Goal: Entertainment & Leisure: Consume media (video, audio)

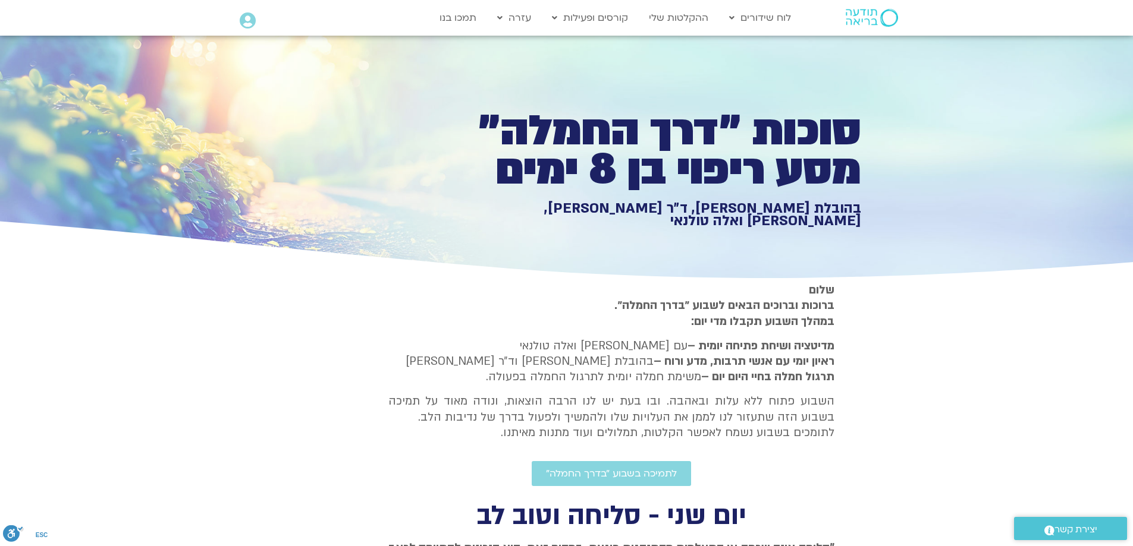
type input "992.52"
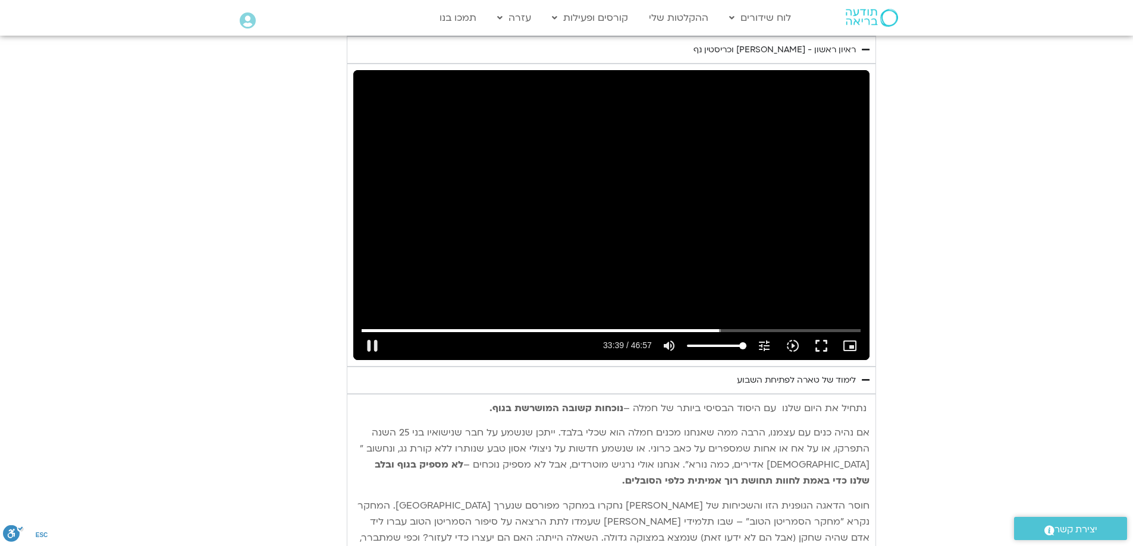
type input "2019.149583"
type input "992.52"
type input "2019.281559"
type input "992.52"
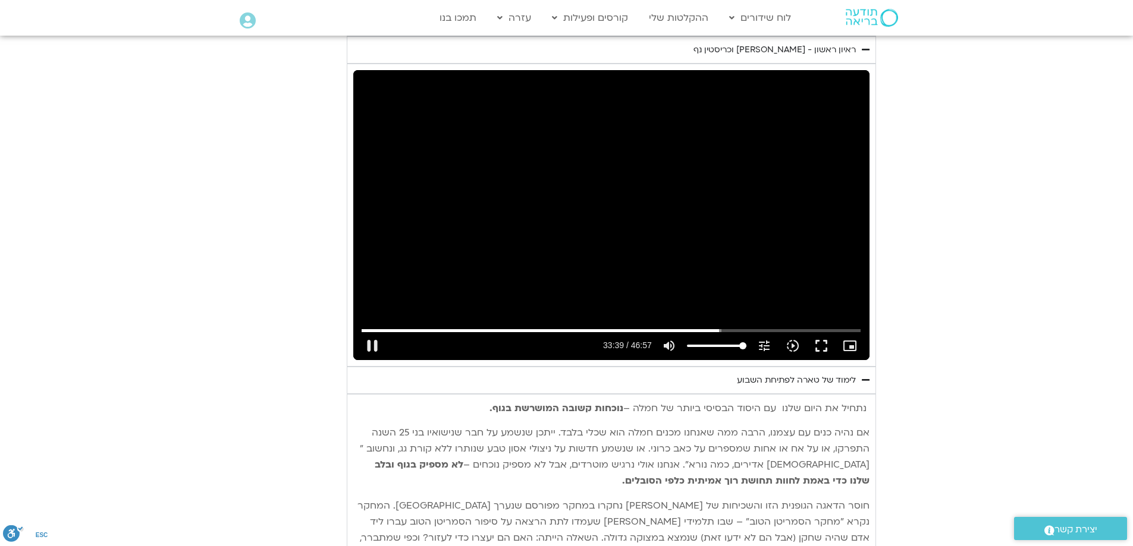
type input "2019.399296"
type input "992.52"
type input "2019.435376"
type input "992.52"
type input "2019.565592"
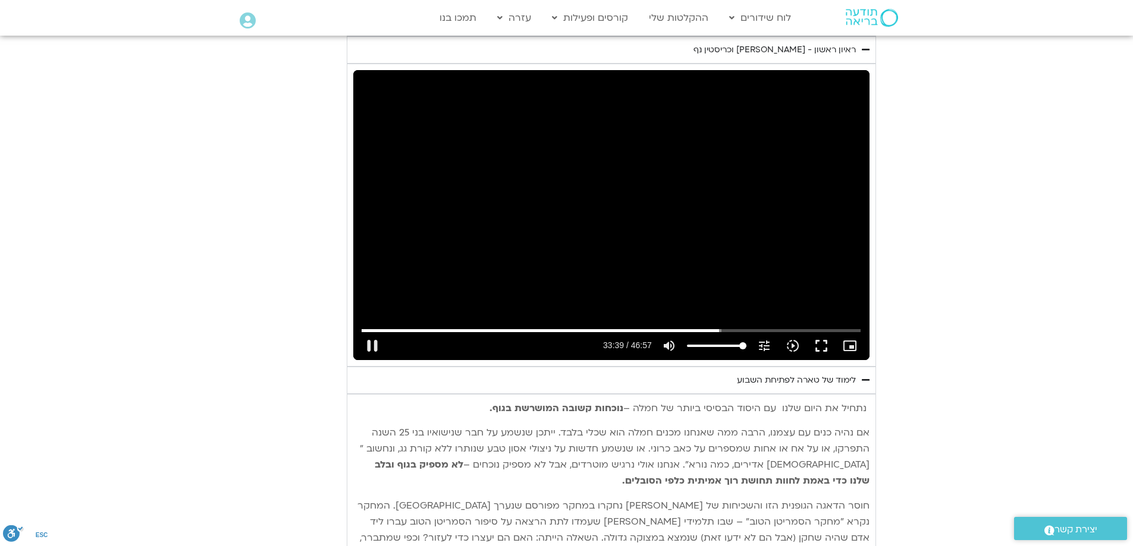
type input "992.52"
type input "2019.698345"
type input "992.52"
type input "2019.823525"
type input "992.52"
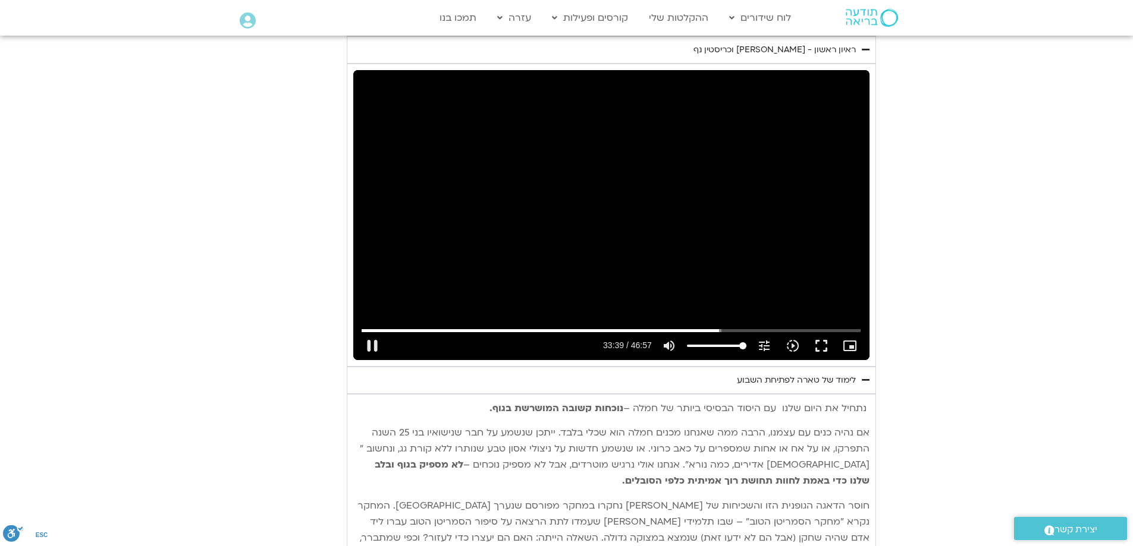
type input "2019.950313"
type input "992.52"
type input "2020.077283"
type input "992.52"
type input "2020.215616"
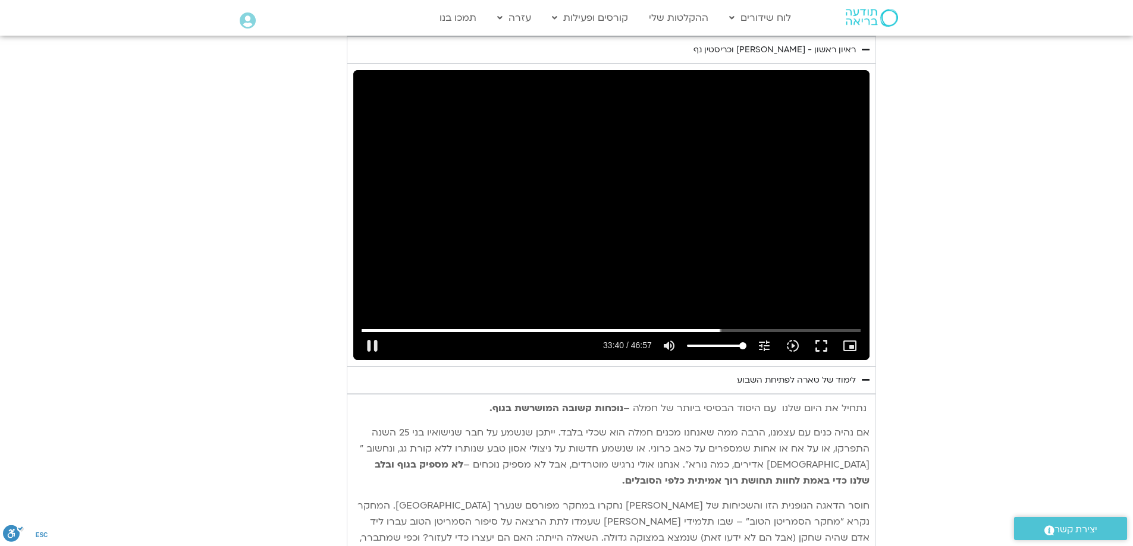
type input "992.52"
type input "2020.348123"
type input "992.52"
type input "2020.479484"
type input "992.52"
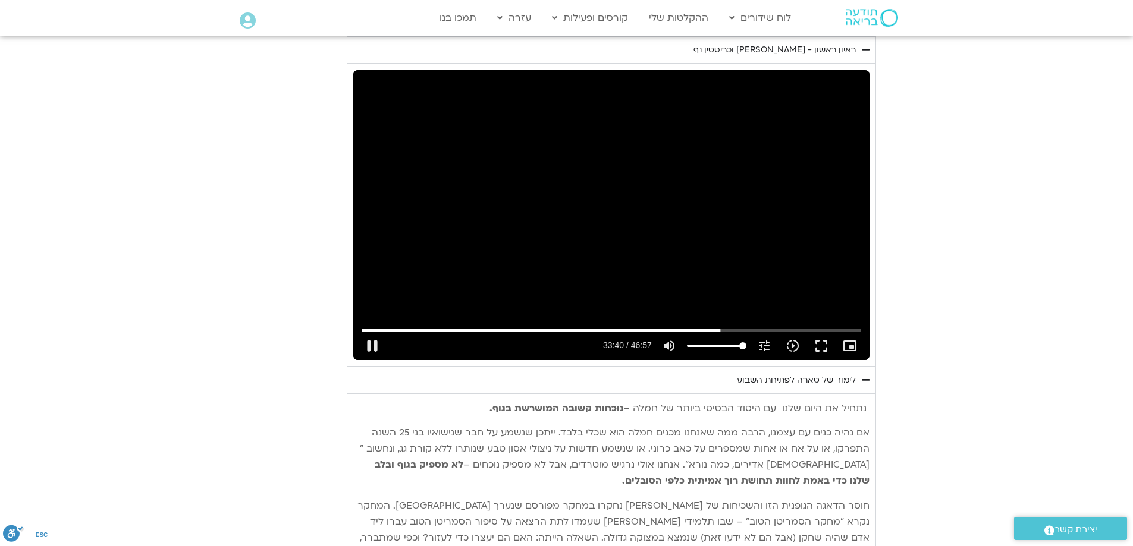
type input "2020.605569"
type input "992.52"
type input "2020.732539"
type input "992.52"
type input "2020.858839"
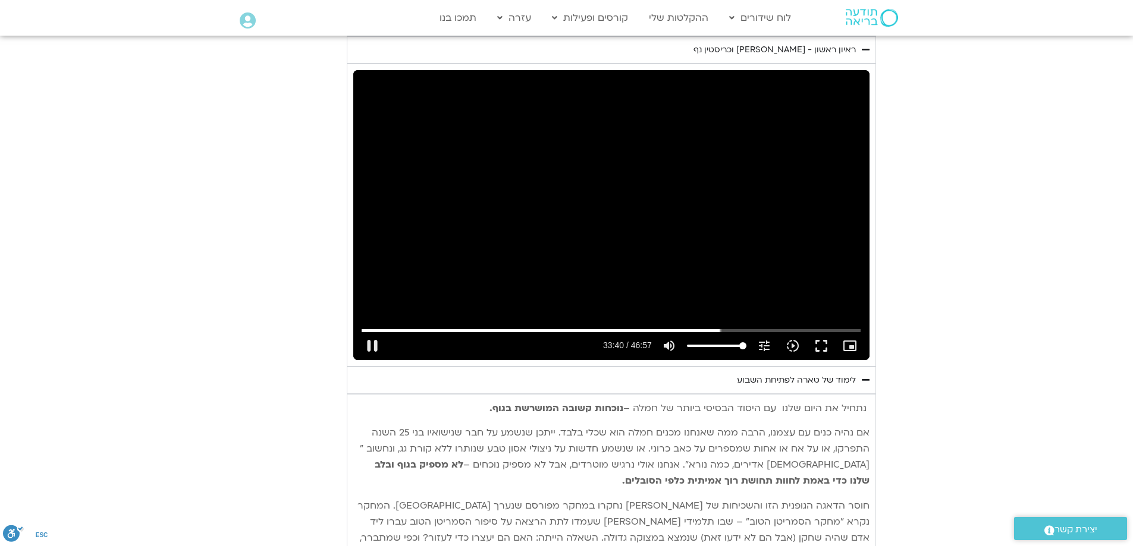
type input "992.52"
type input "2020.984297"
type input "992.52"
type input "2021.109613"
type input "992.52"
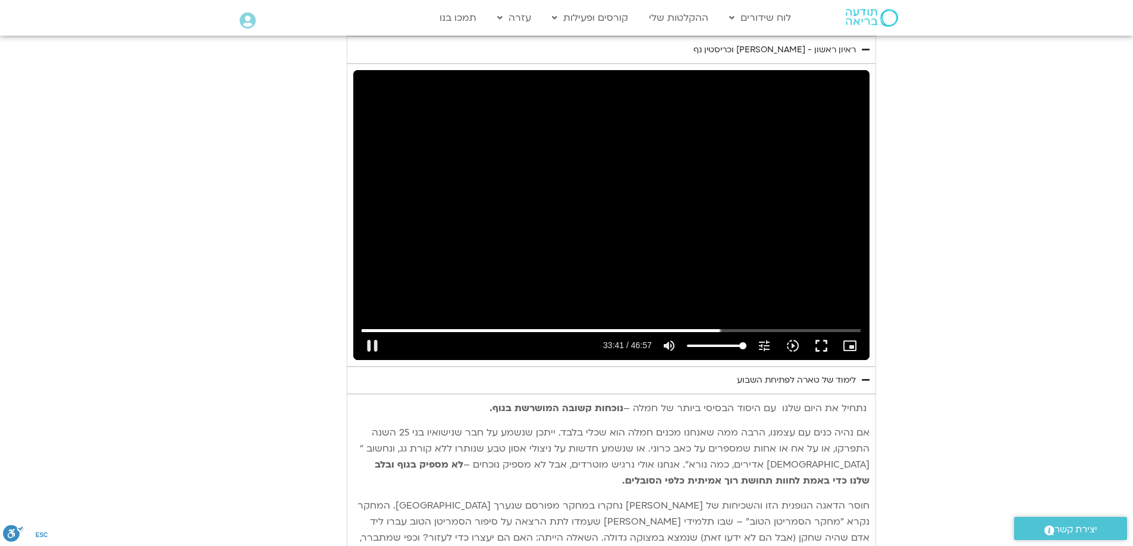
type input "2021.364994"
type input "992.52"
type input "2021.481581"
type input "992.52"
type input "2021.58137"
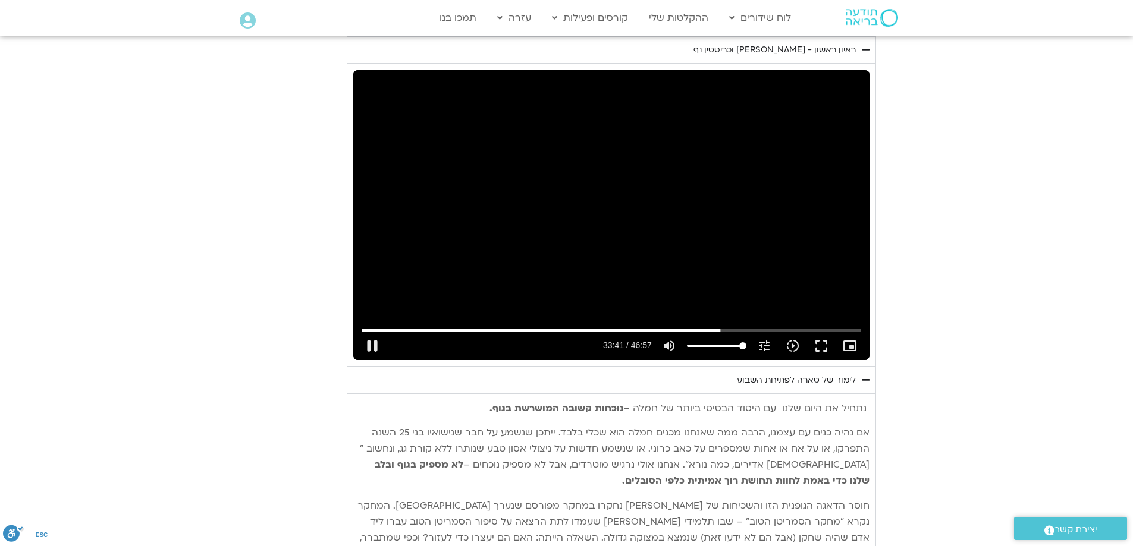
type input "992.52"
type input "2021.646967"
type input "992.52"
type input "2021.774854"
type input "992.52"
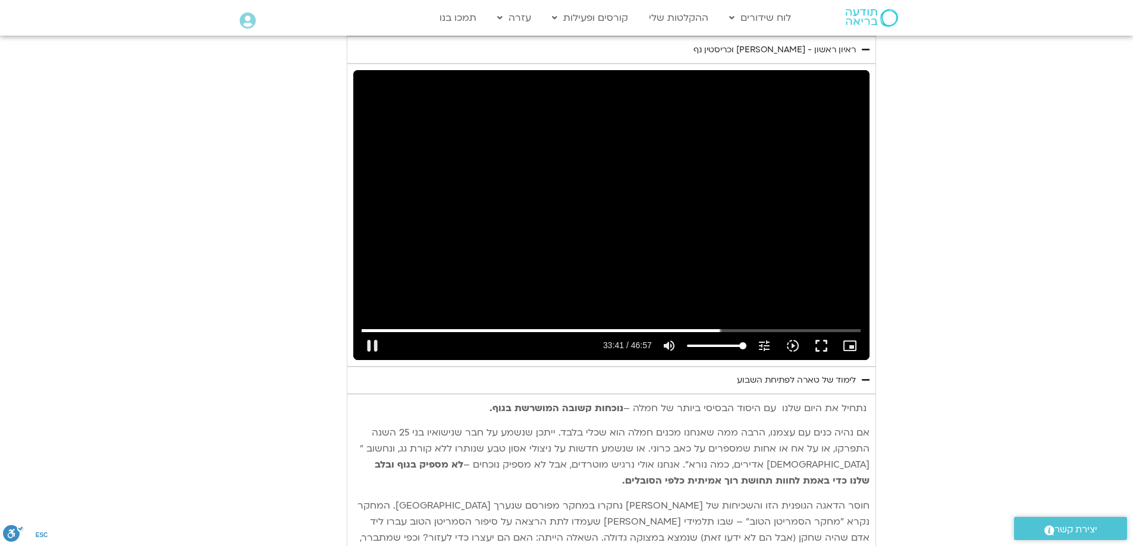
type input "2021.90661"
type input "992.52"
type input "2022.034742"
type input "992.52"
type input "2022.175374"
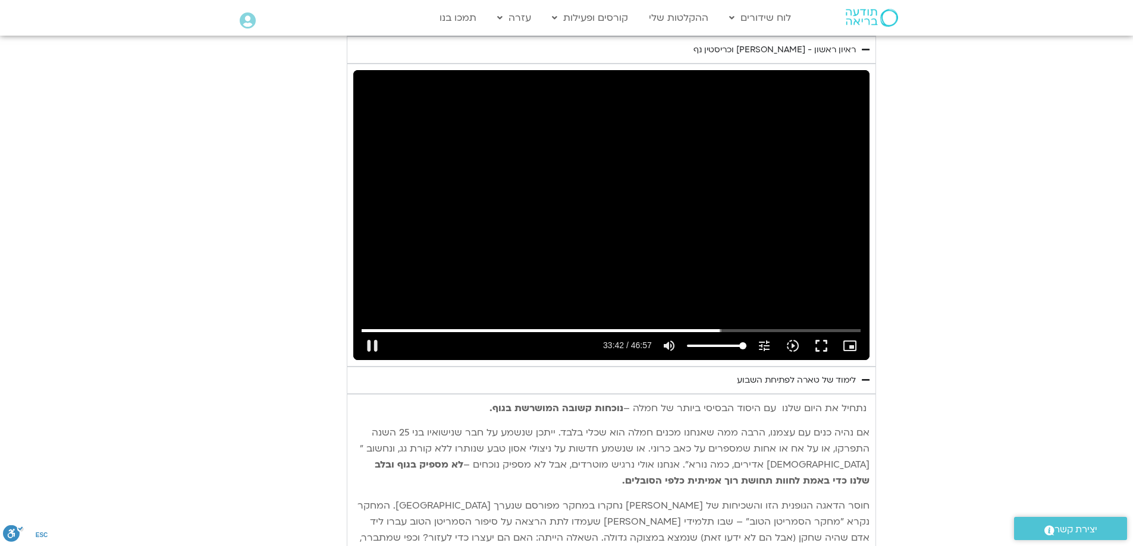
type input "992.52"
type input "2022.32585"
type input "992.52"
type input "2022.443095"
type input "992.52"
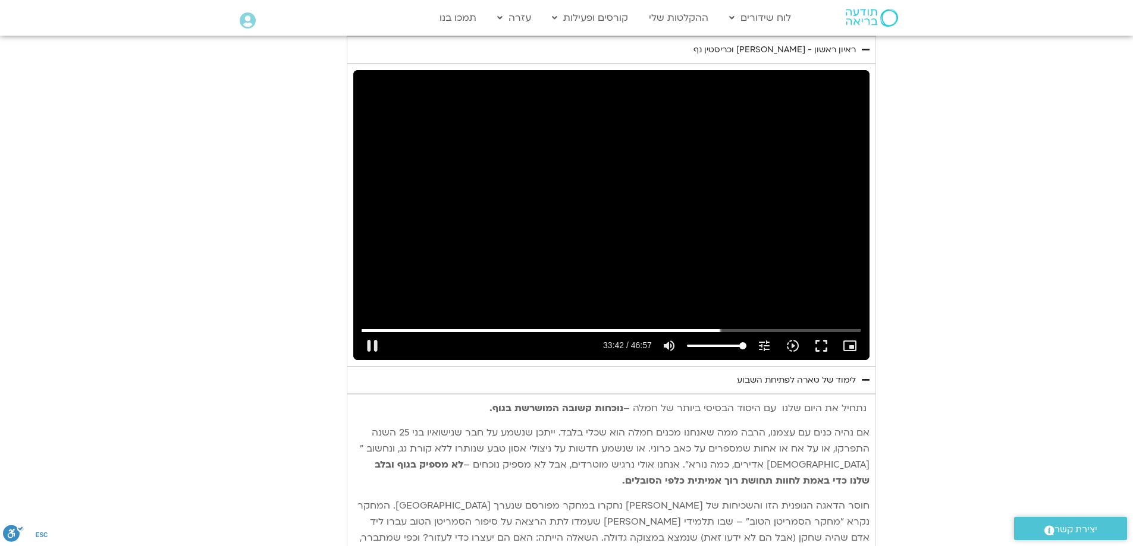
type input "2022.570964"
type input "992.52"
type input "2022.709671"
type input "992.52"
type input "2022.839123"
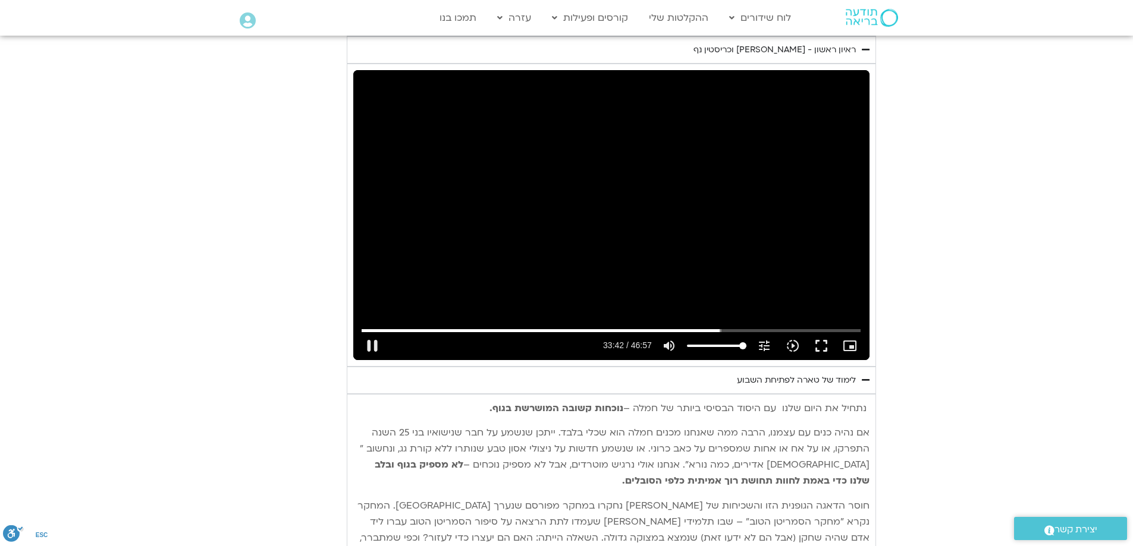
type input "992.52"
type input "2022.971424"
type input "992.52"
type input "2023.099378"
type input "992.52"
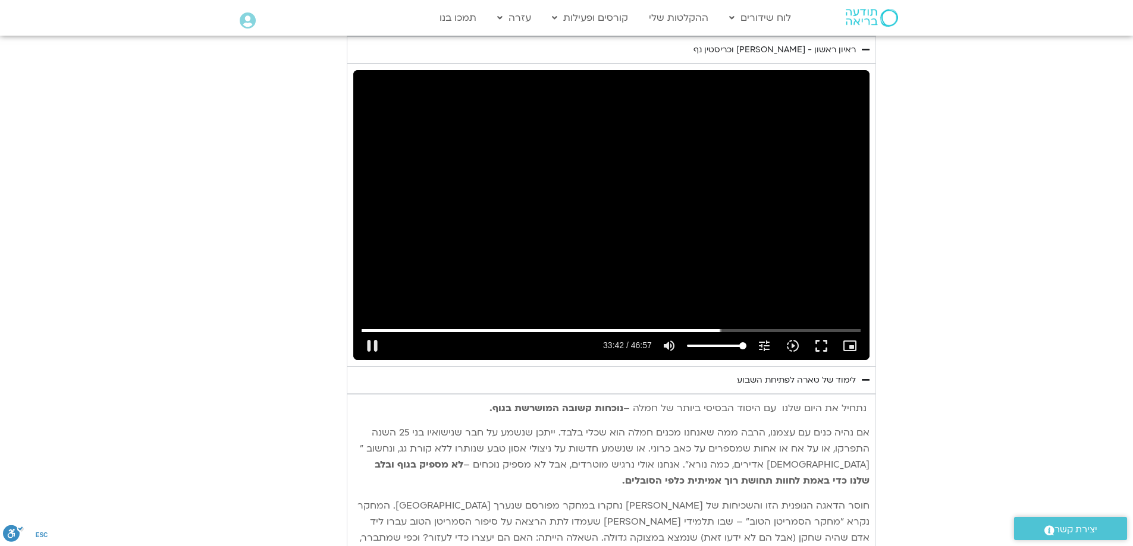
type input "2023.233786"
type input "992.52"
type input "2023.365548"
type input "992.52"
type input "2023.499085"
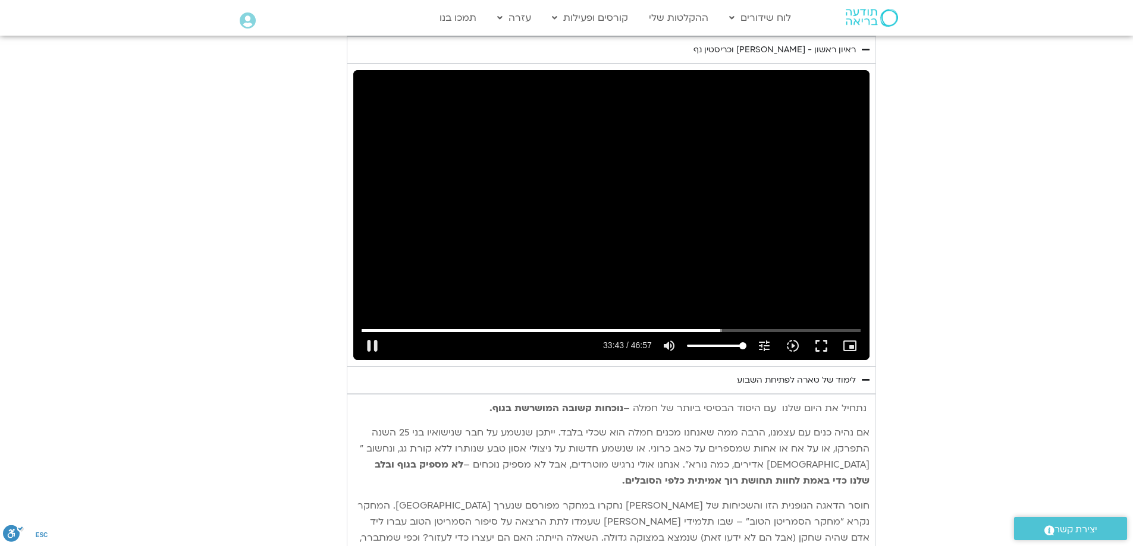
type input "992.52"
type input "2023.624417"
type input "992.52"
type input "2023.750826"
type input "992.52"
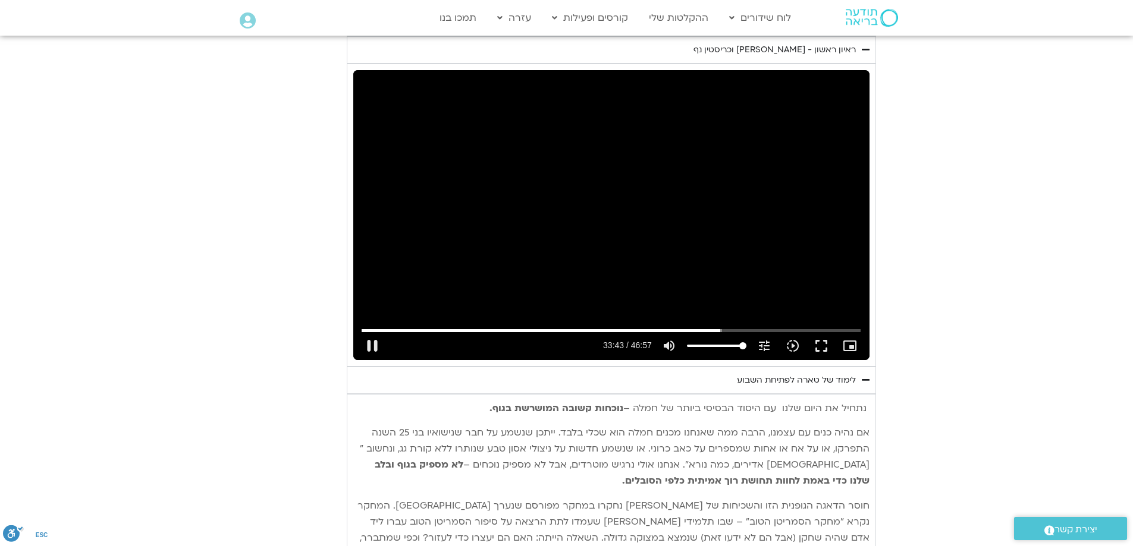
type input "2023.876282"
type input "992.52"
type input "2024.004315"
type input "992.52"
type input "2024.248611"
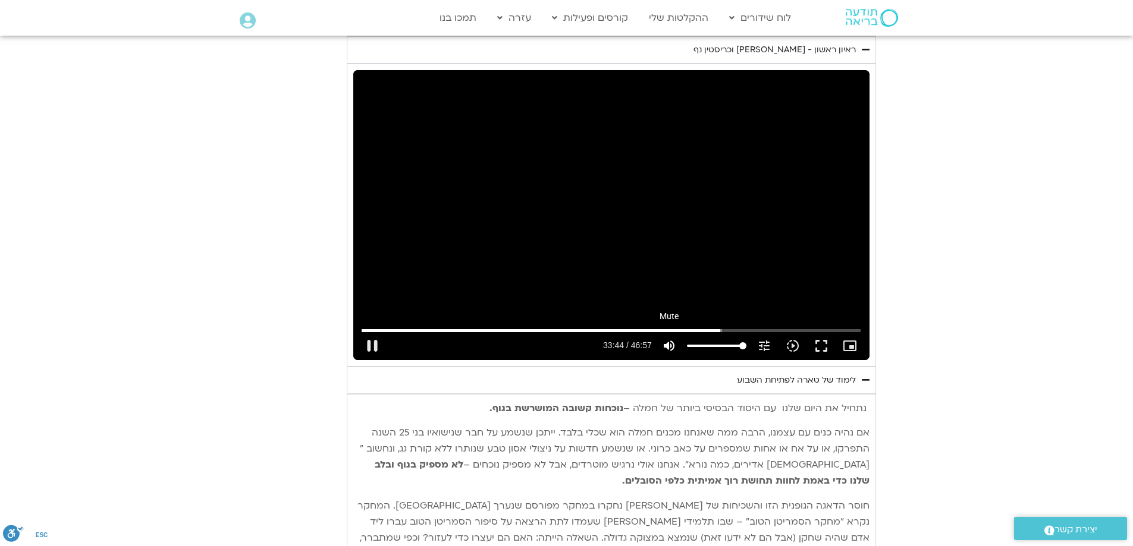
type input "992.52"
type input "2024.382757"
type input "992.52"
type input "2024.515891"
type input "992.52"
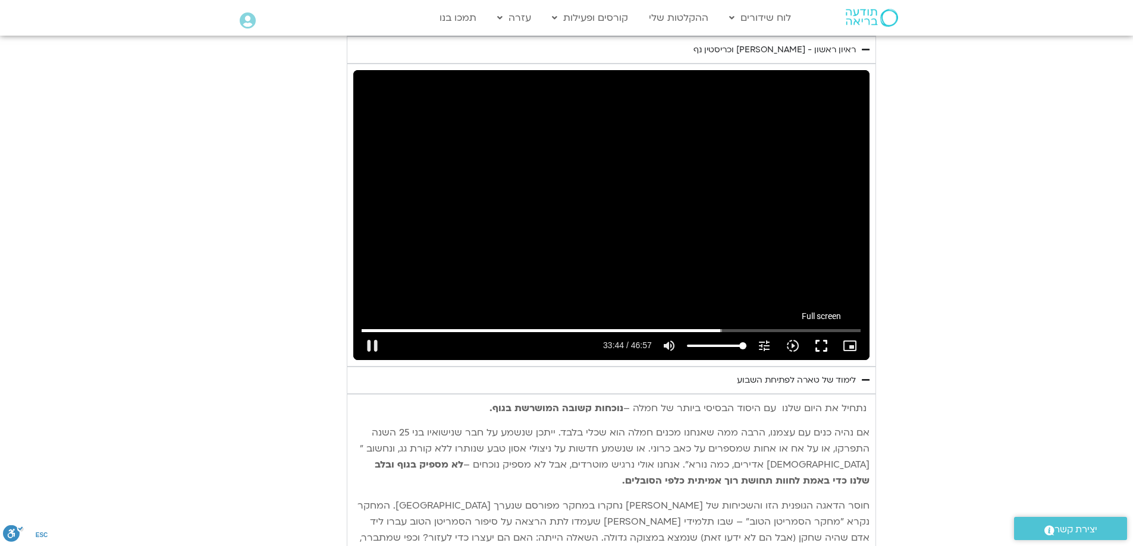
type input "2024.615163"
type input "992.52"
type input "2024.765112"
type input "992.52"
type input "2024.93246"
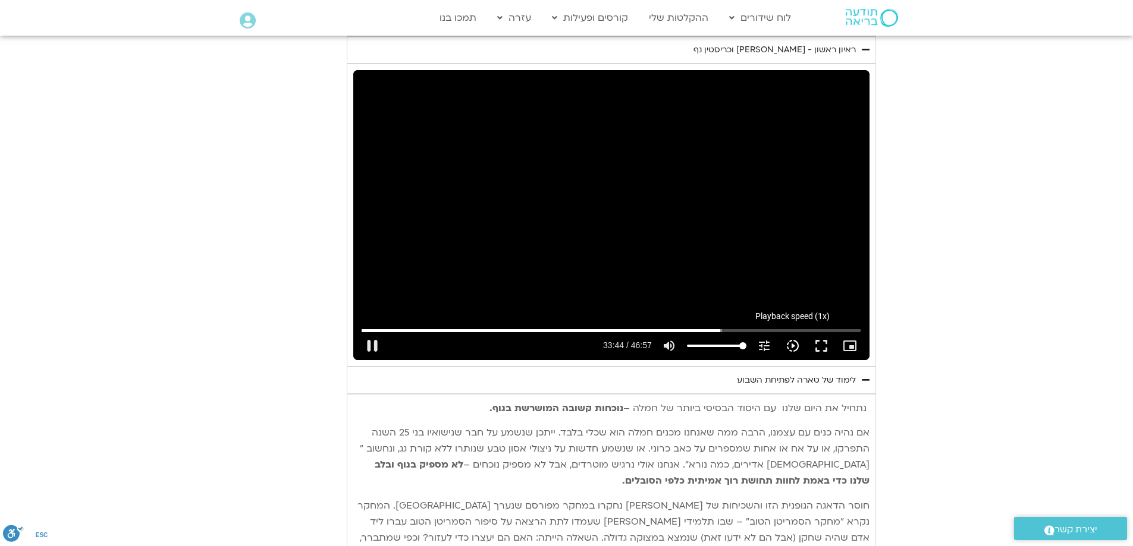
type input "992.52"
type input "2025.065849"
type input "992.52"
type input "2025.074405"
type input "992.52"
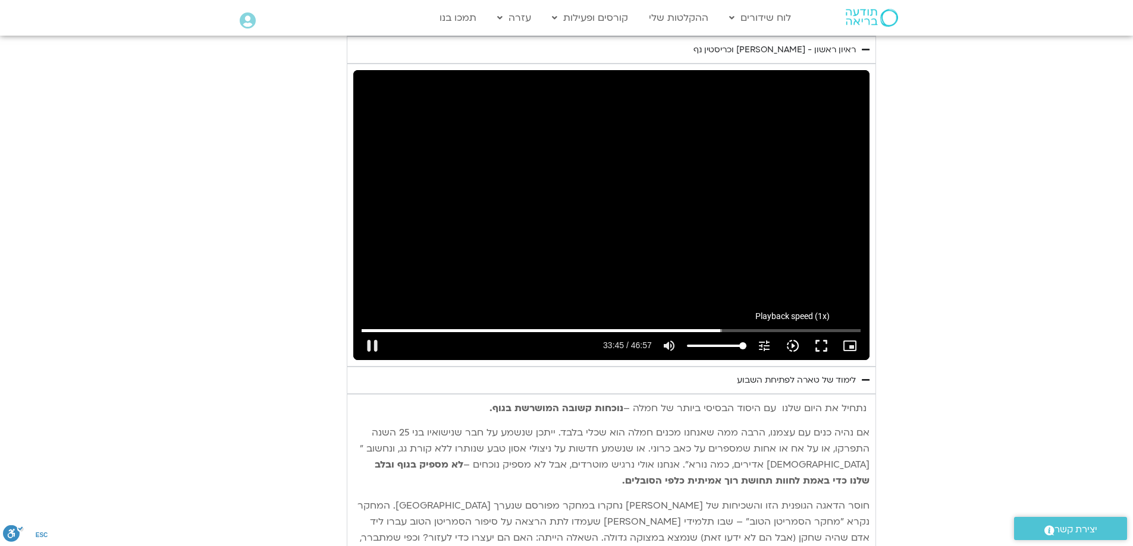
type input "2025.210879"
type input "992.52"
type input "2025.338973"
type input "992.52"
type input "2025.564768"
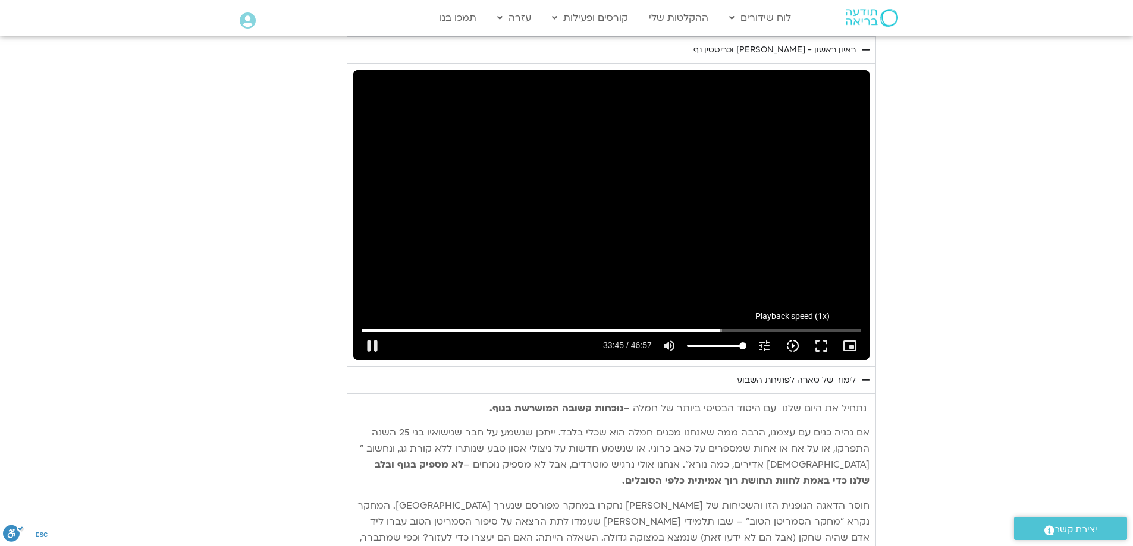
type input "992.52"
click at [794, 339] on icon "slow_motion_video" at bounding box center [792, 346] width 14 height 14
type input "2025.68727"
click at [794, 339] on icon "slow_motion_video" at bounding box center [792, 346] width 14 height 14
type input "992.52"
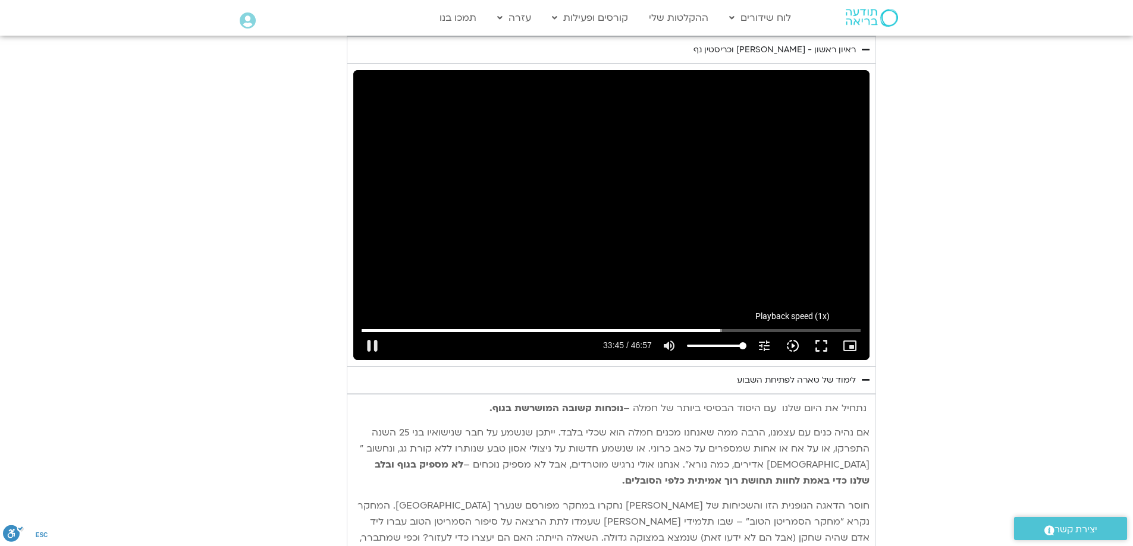
type input "2025.724487"
type input "992.52"
type input "2025.860051"
type input "992.52"
type input "2025.986876"
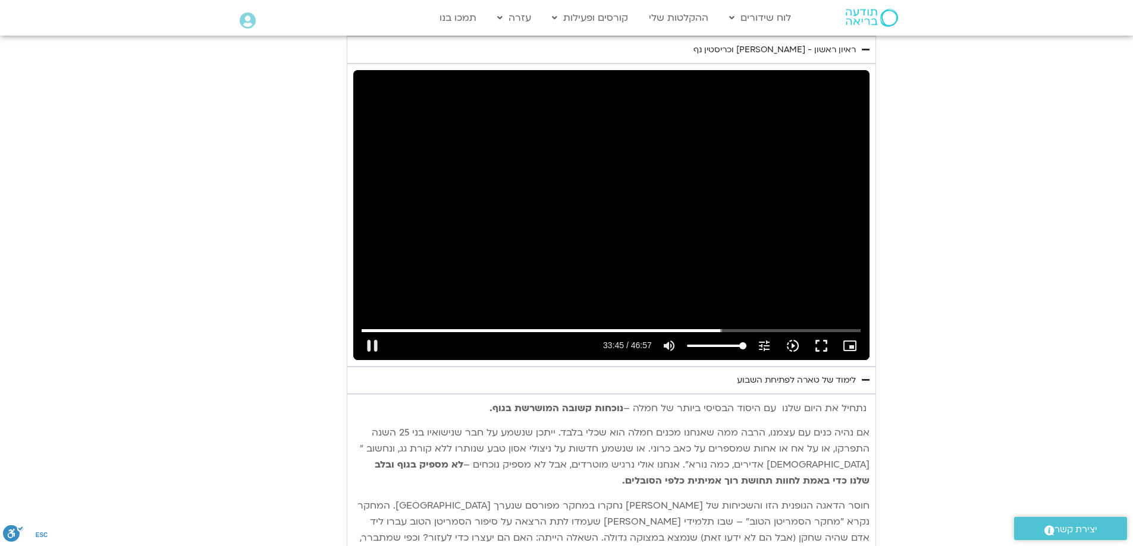
type input "992.52"
type input "2026.114968"
type input "992.52"
type input "2026.242065"
type input "992.52"
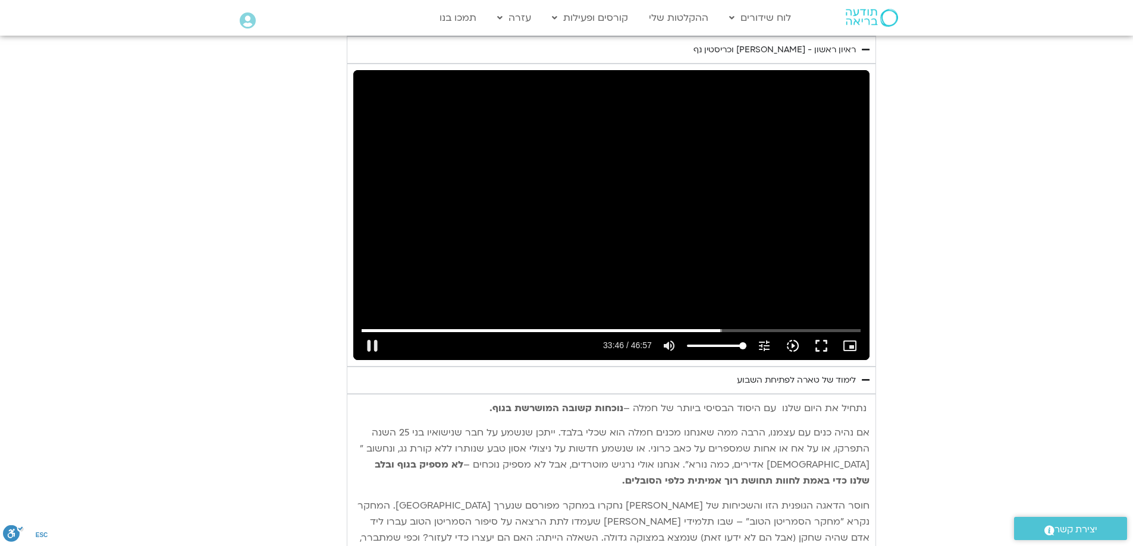
type input "2026.372954"
click at [794, 339] on icon "slow_motion_video" at bounding box center [792, 346] width 14 height 14
type input "992.52"
type input "2026.498828"
click at [794, 339] on icon "slow_motion_video" at bounding box center [792, 346] width 14 height 14
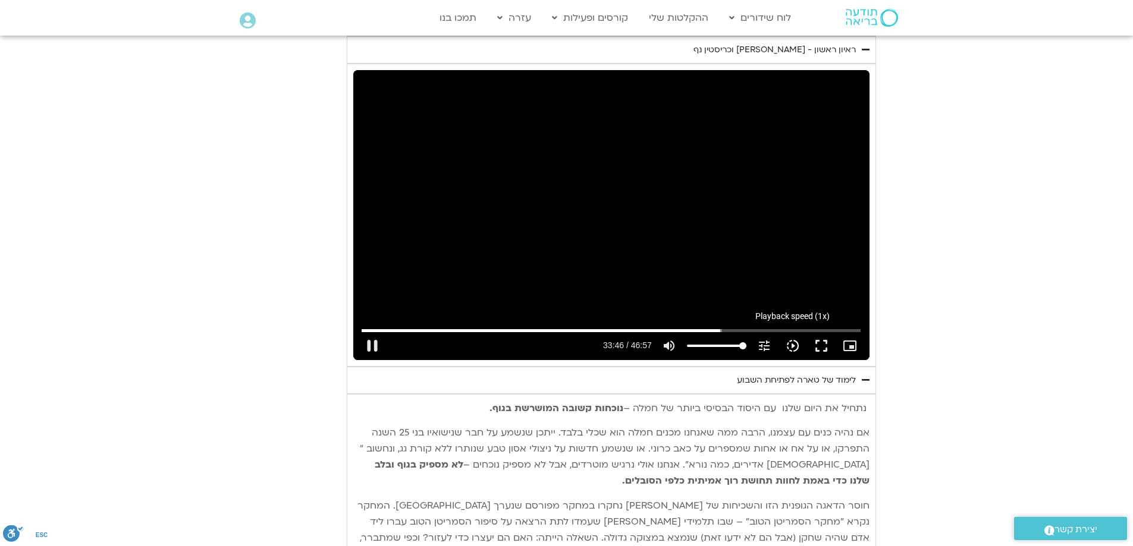
type input "992.52"
type input "2026.635623"
type input "992.52"
type input "2026.763197"
type input "992.52"
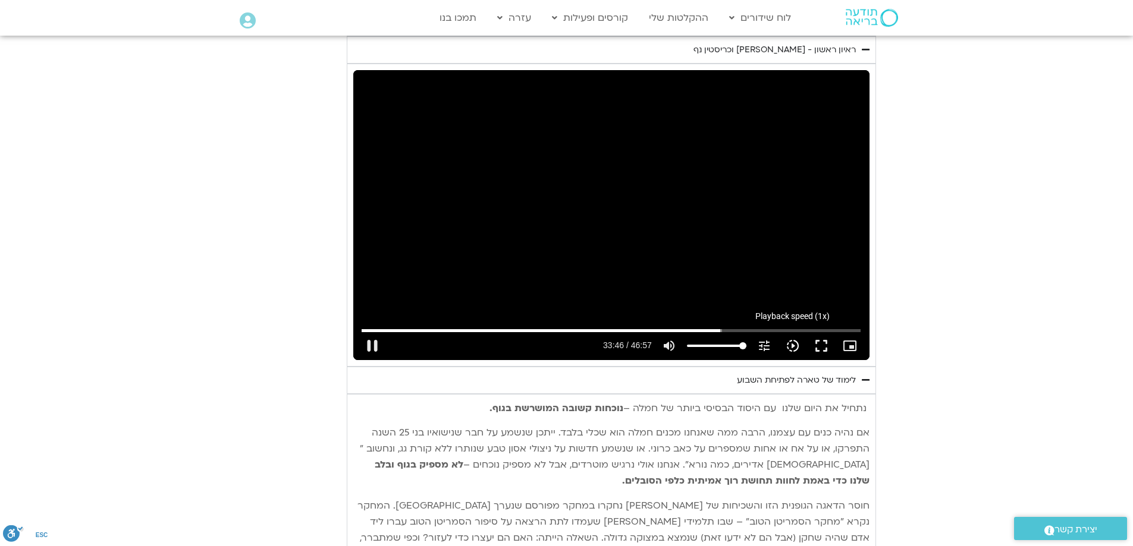
type input "2026.896967"
type input "992.52"
type input "2027.023001"
click at [794, 339] on icon "slow_motion_video" at bounding box center [792, 346] width 14 height 14
type input "992.52"
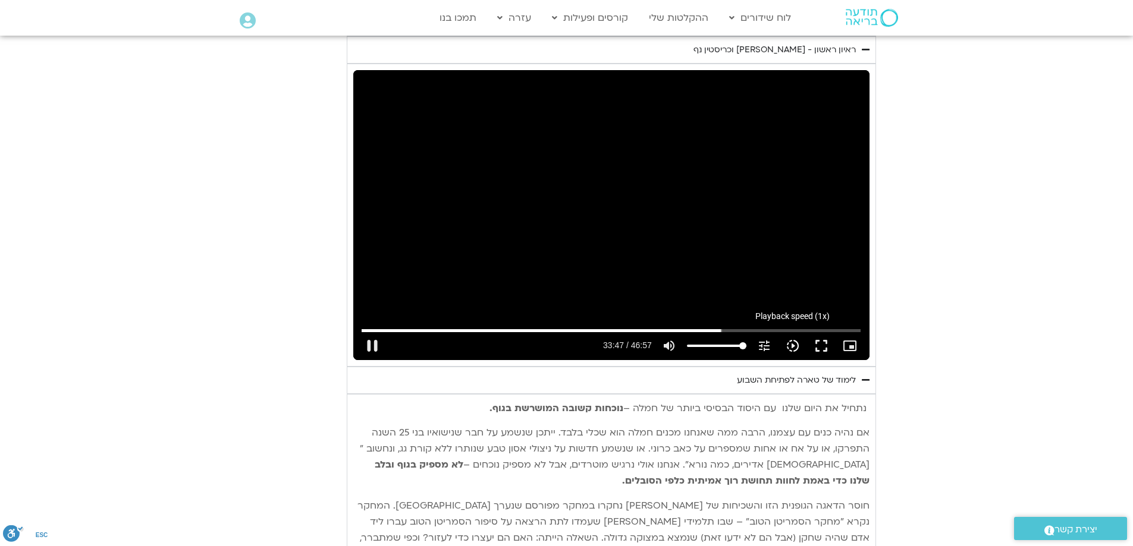
type input "2027.150363"
type input "992.52"
type input "2027.284719"
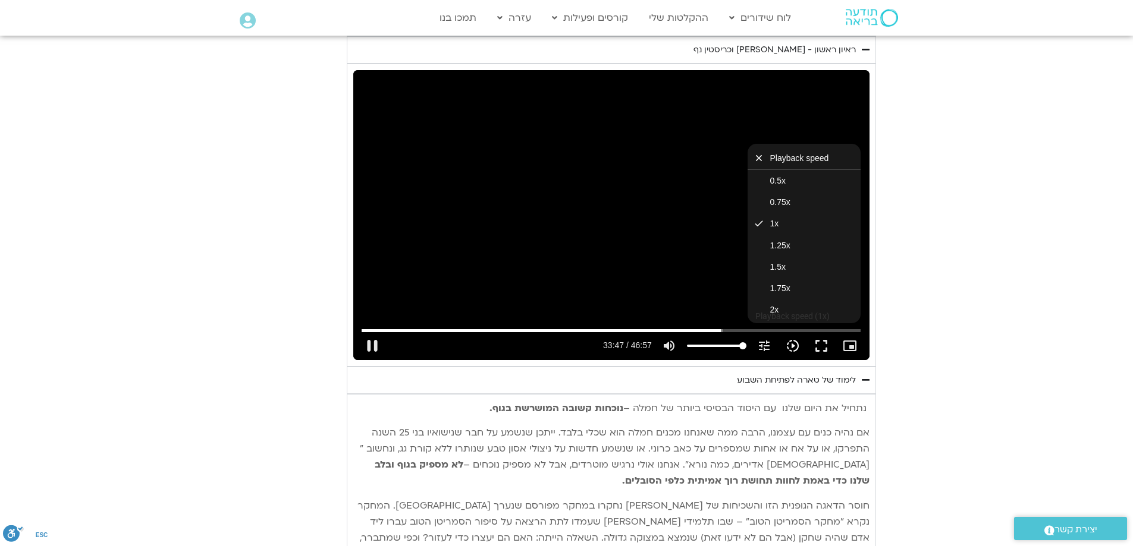
type input "992.52"
type input "2027.531794"
type input "992.52"
type input "2027.664869"
type input "992.52"
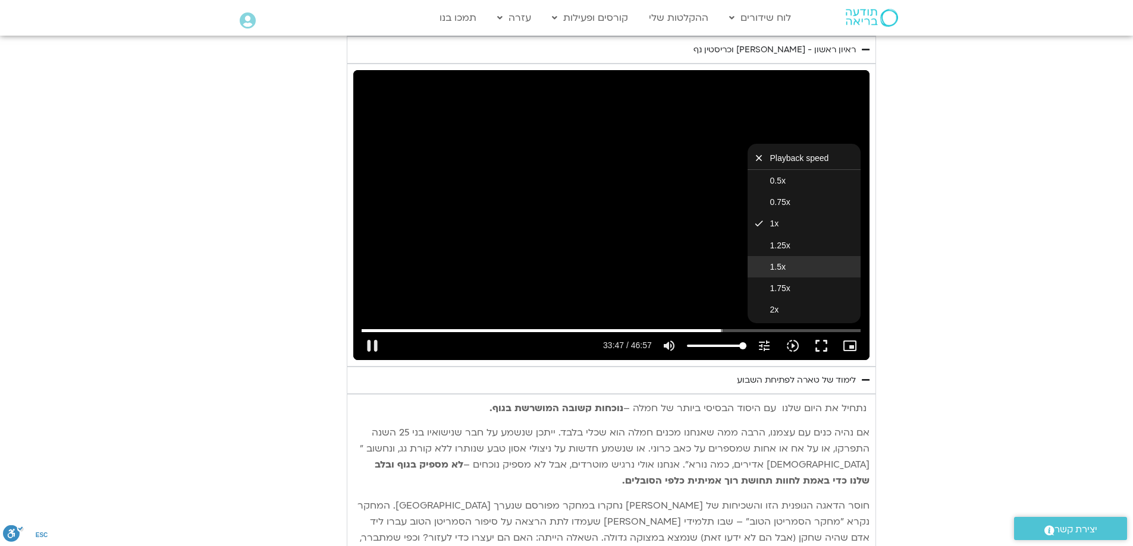
type input "2027.798516"
type input "992.52"
type input "2027.937921"
type input "992.52"
type input "2027.965035"
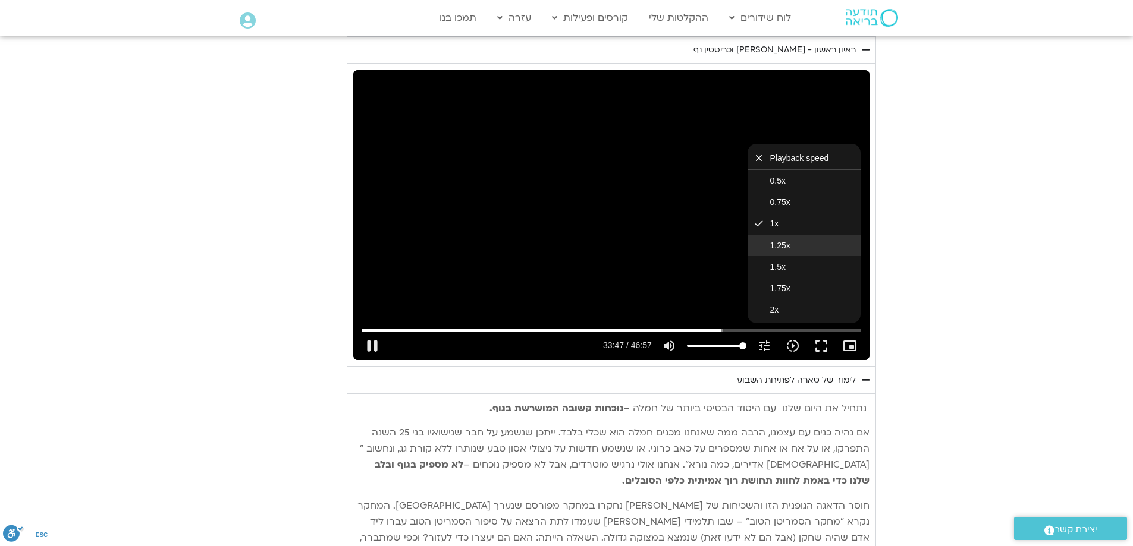
type input "992.52"
type input "2028.197982"
type input "992.52"
type input "2028.214142"
type input "992.52"
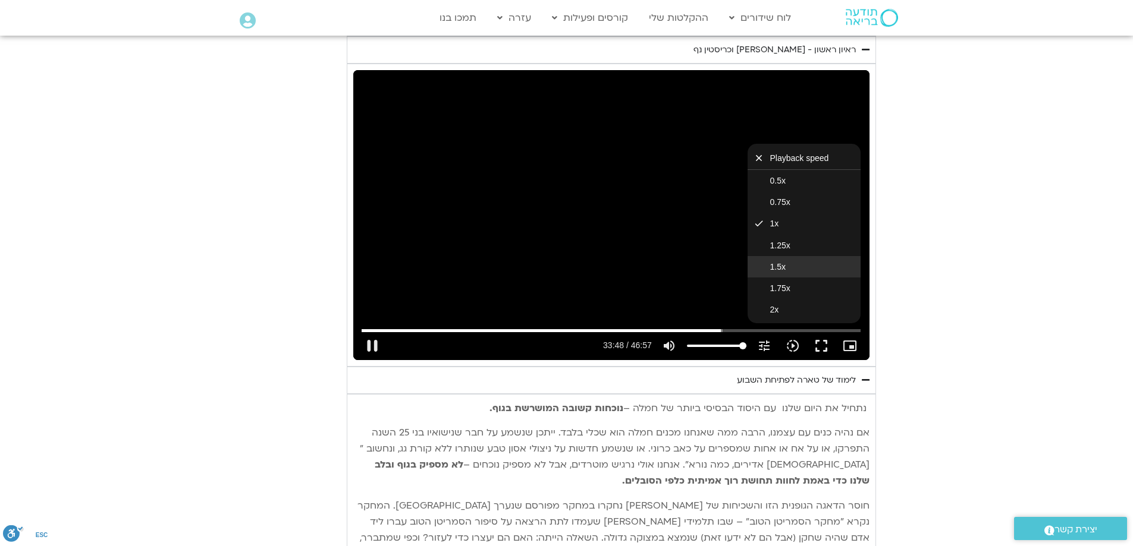
type input "2028.414577"
type input "992.52"
click at [791, 256] on button "1.5x" at bounding box center [803, 266] width 113 height 21
type input "2028.495465"
type input "992.52"
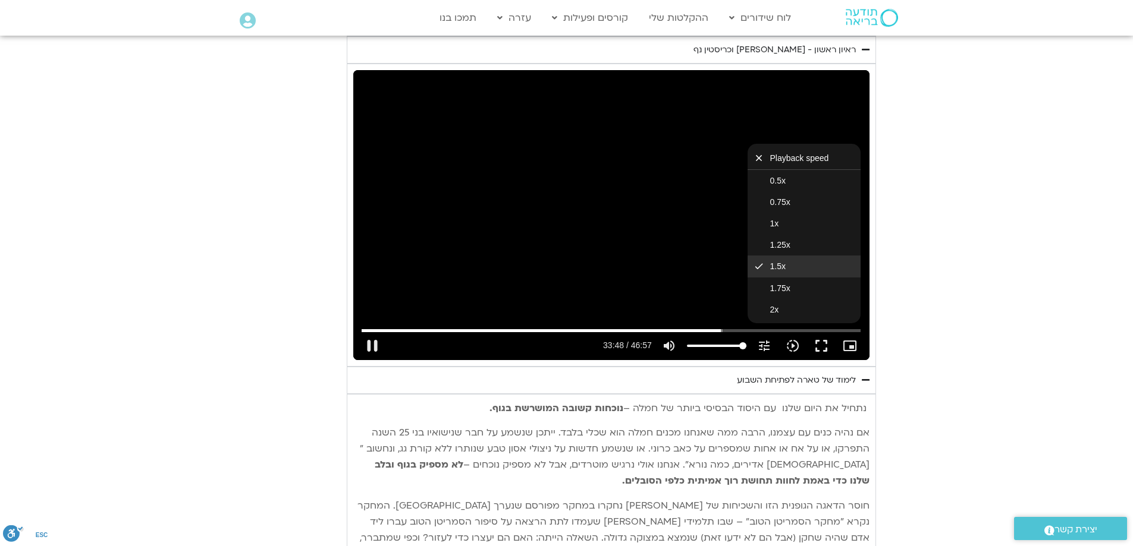
type input "2028.612527"
type input "992.52"
type input "2028.813332"
type input "992.52"
type input "2029.009651"
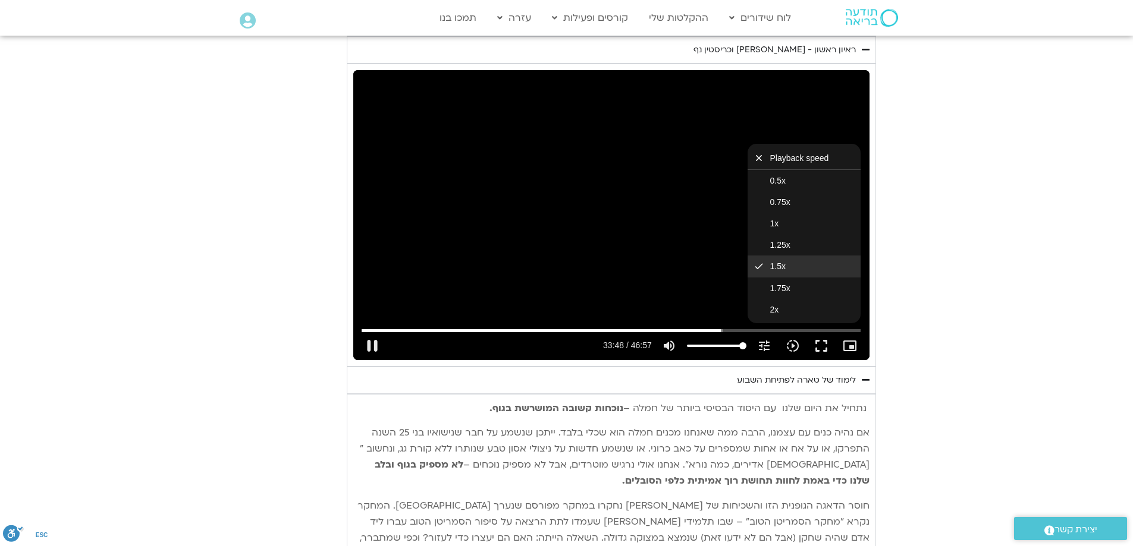
type input "992.52"
type input "2029.205107"
type input "992.52"
type input "2029.548558"
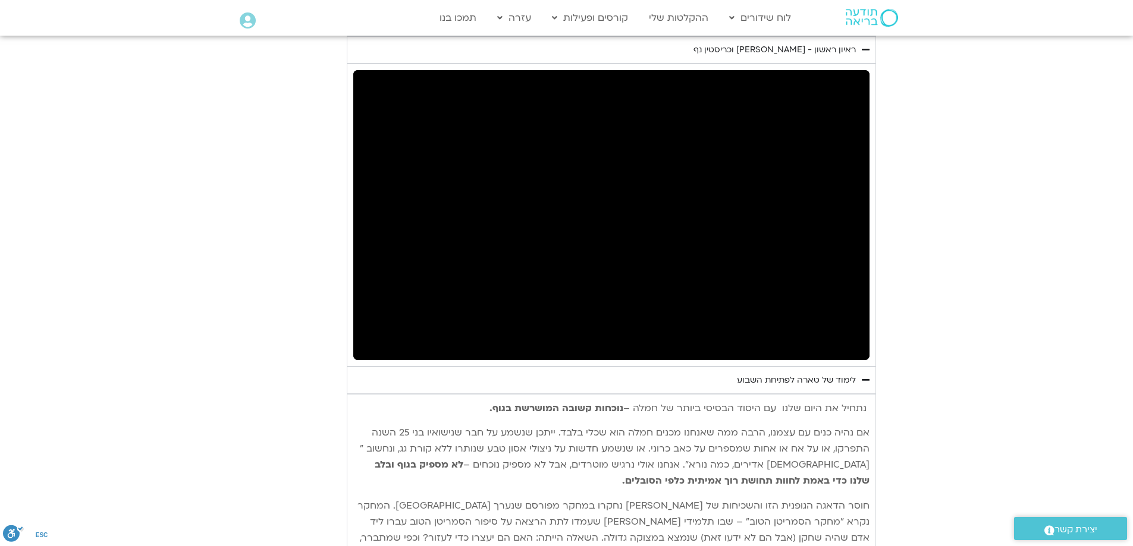
click at [943, 310] on section "יום ראשון - חמלה עצמית השבוע שלנו מתחיל מהבסיס, תרגול של חמלה עצמית – נוכחת וקש…" at bounding box center [566, 546] width 1133 height 2043
type input "992.52"
type input "2033.301035"
type input "992.52"
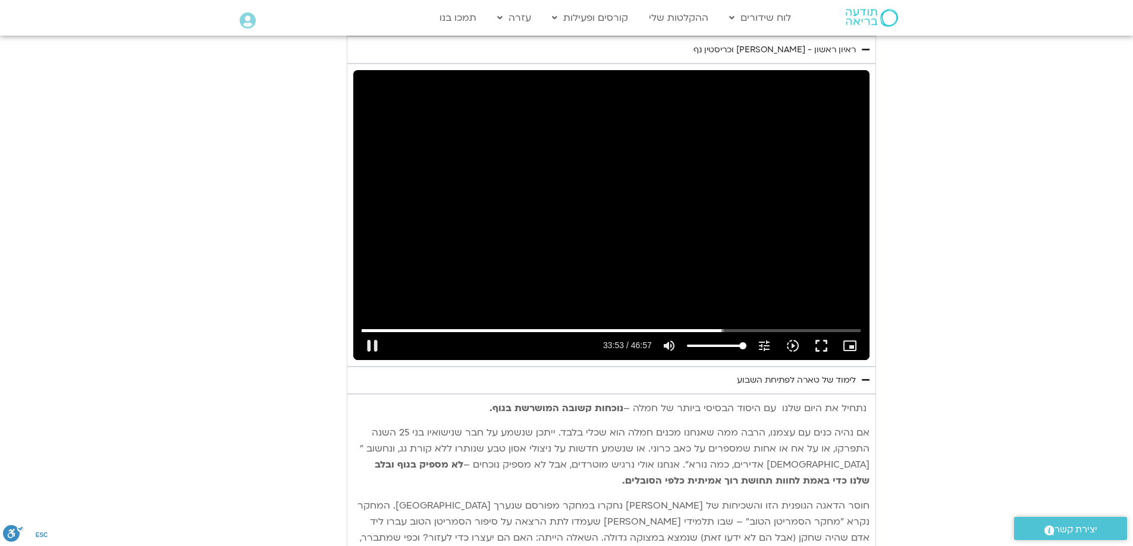
type input "2033.574831"
type input "992.52"
type input "2033.750257"
type input "992.52"
type input "2033.851855"
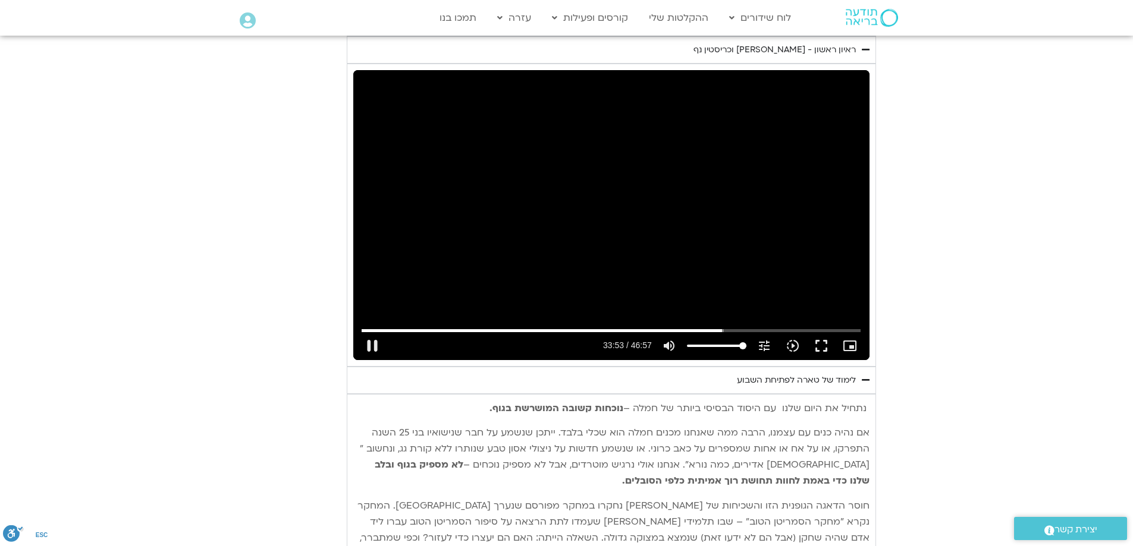
type input "992.52"
type input "2033.985817"
type input "992.52"
type input "2034.186061"
type input "992.52"
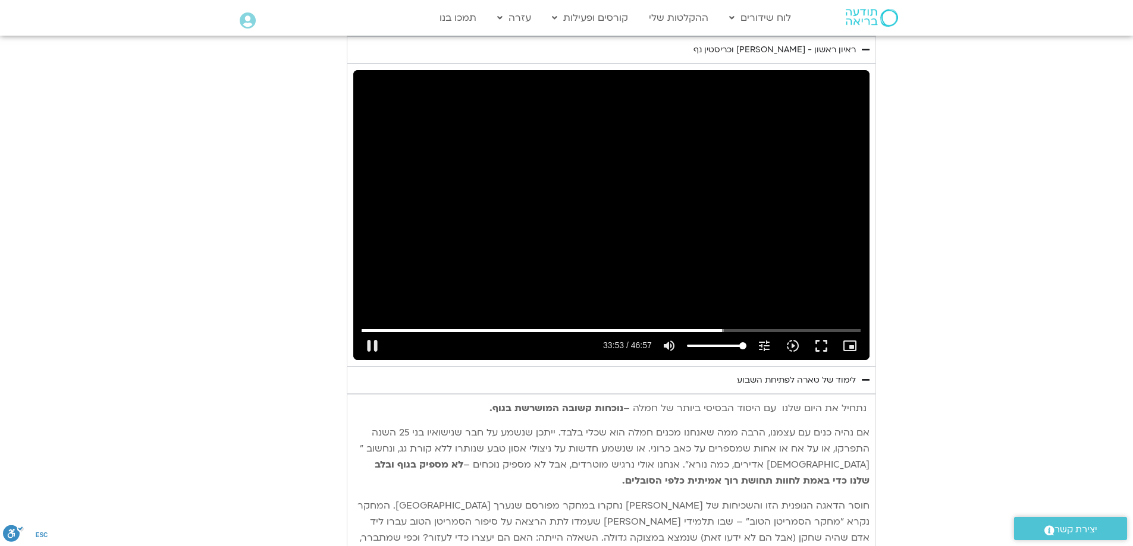
type input "2034.387088"
type input "992.52"
type input "2034.591516"
type input "992.52"
type input "2034.798922"
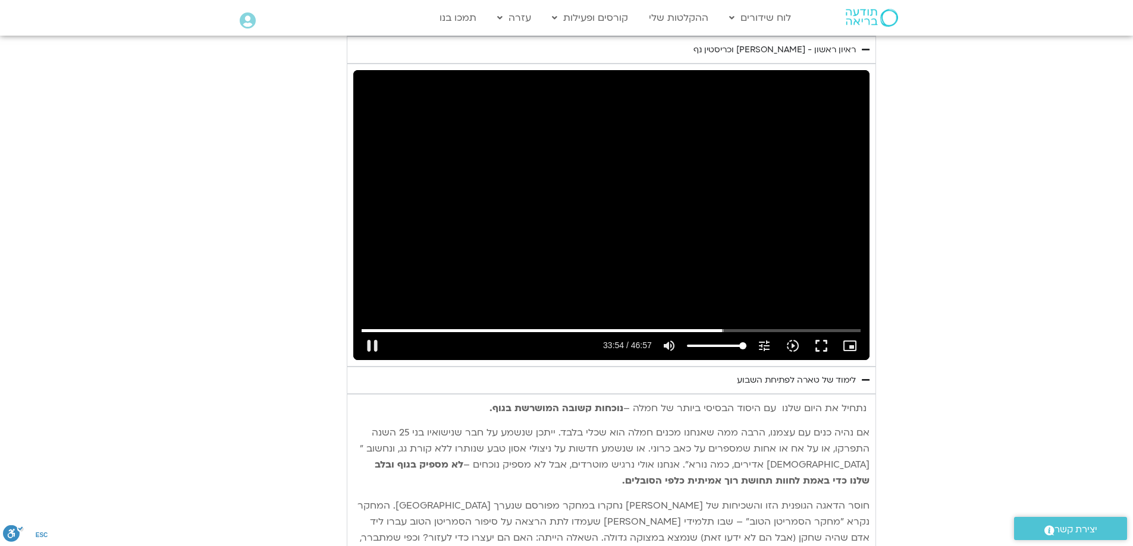
type input "992.52"
type input "2035.001574"
type input "992.52"
type input "2035.193135"
type input "992.52"
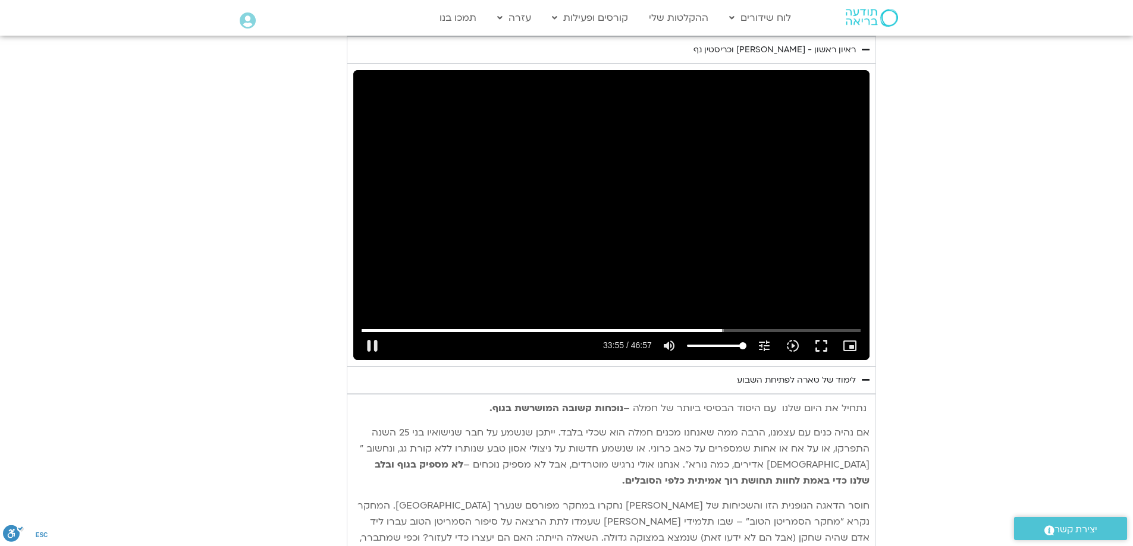
type input "2035.402324"
type input "992.52"
type input "2035.590545"
type input "992.52"
type input "2035.777995"
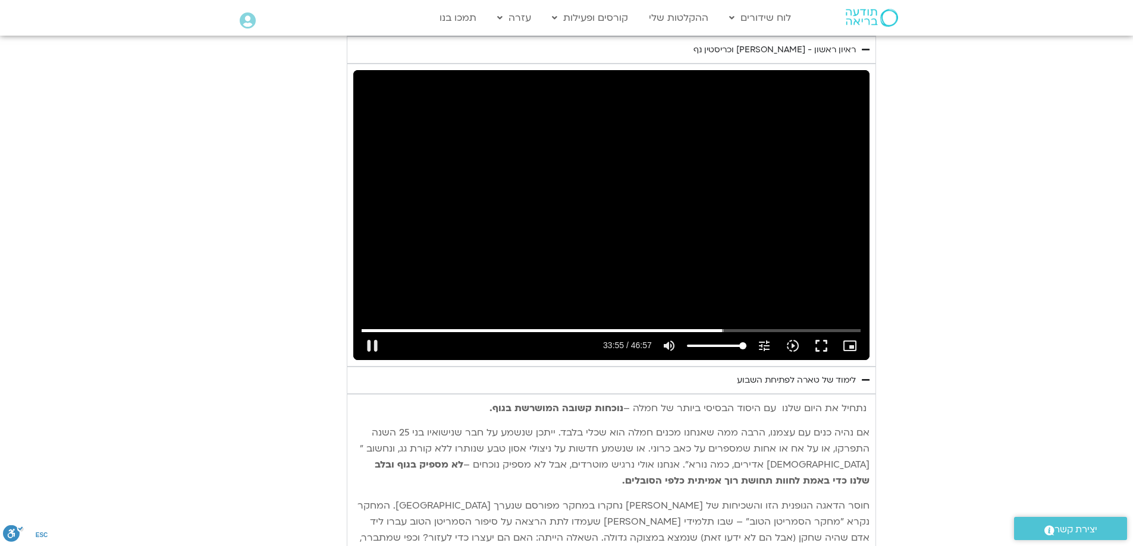
type input "992.52"
type input "2035.976846"
type input "992.52"
type input "2036.167168"
type input "992.52"
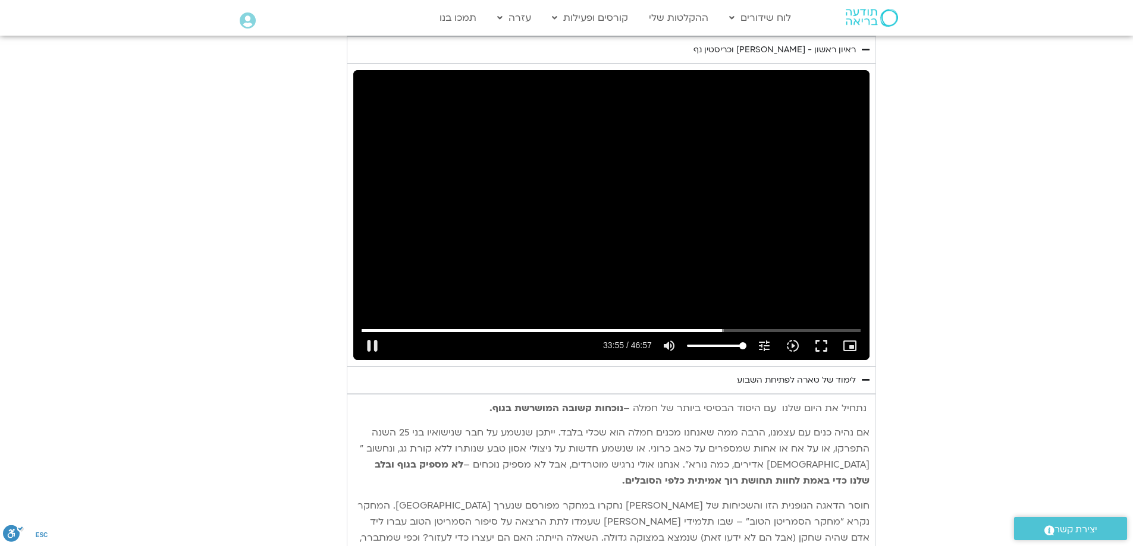
type input "2036.358148"
type input "992.52"
type input "2036.541165"
type input "992.52"
type input "2036.903484"
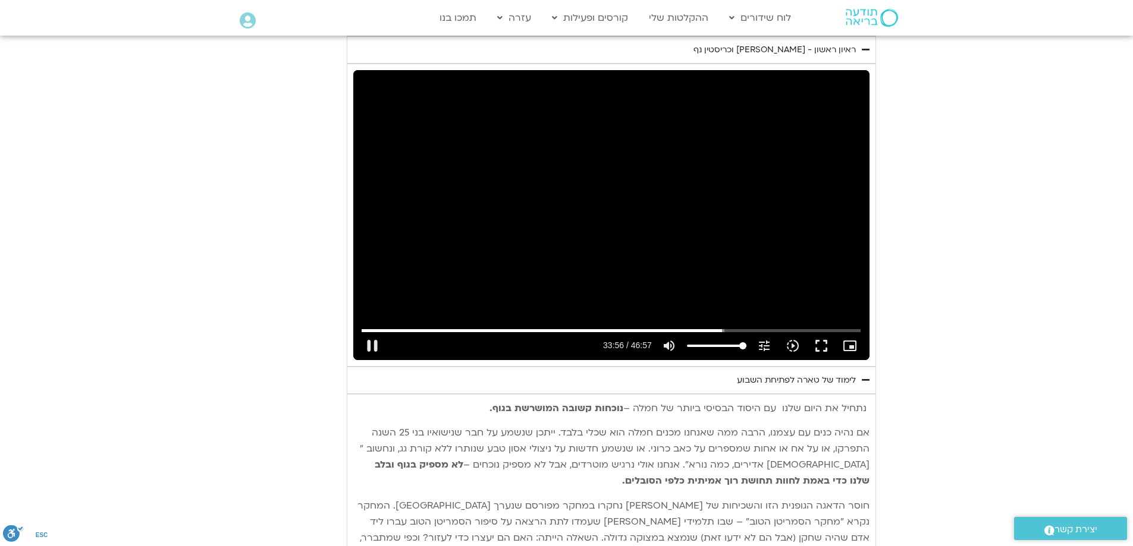
type input "992.52"
type input "2037.102092"
type input "992.52"
type input "2037.177136"
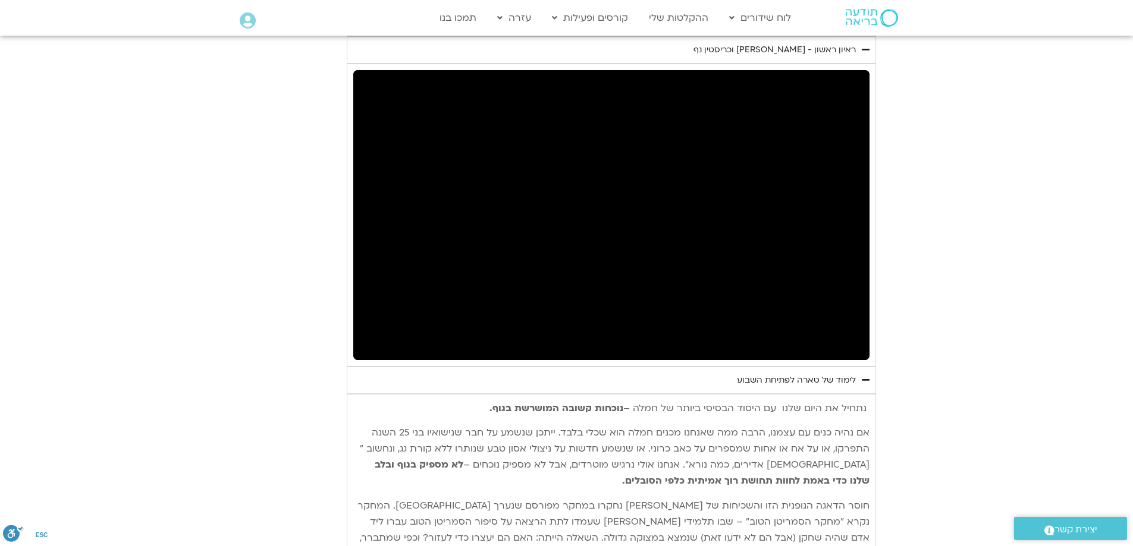
type input "992.52"
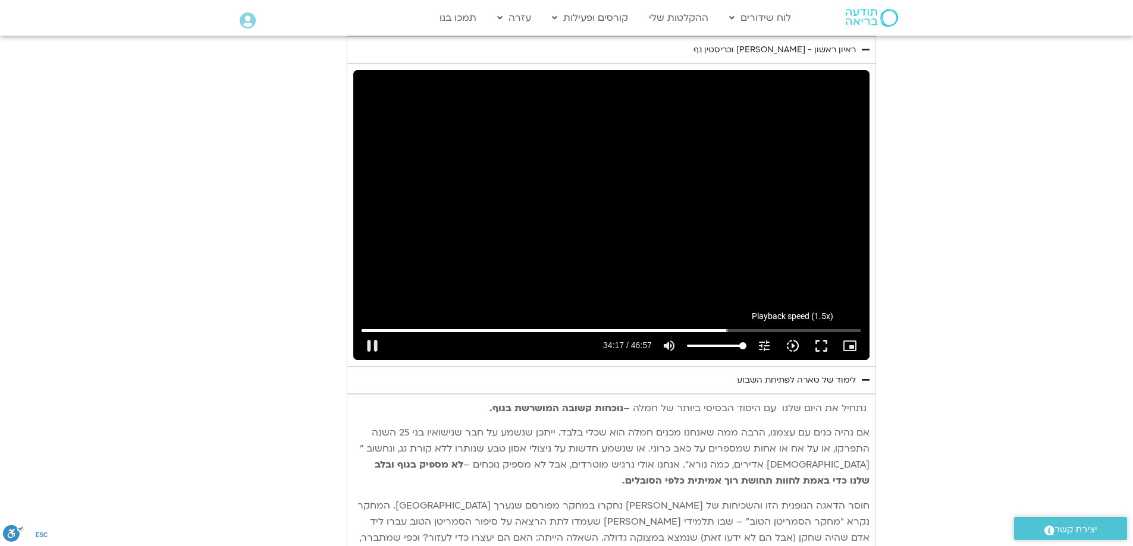
type input "2057.502063"
click at [793, 339] on icon "slow_motion_video" at bounding box center [792, 346] width 14 height 14
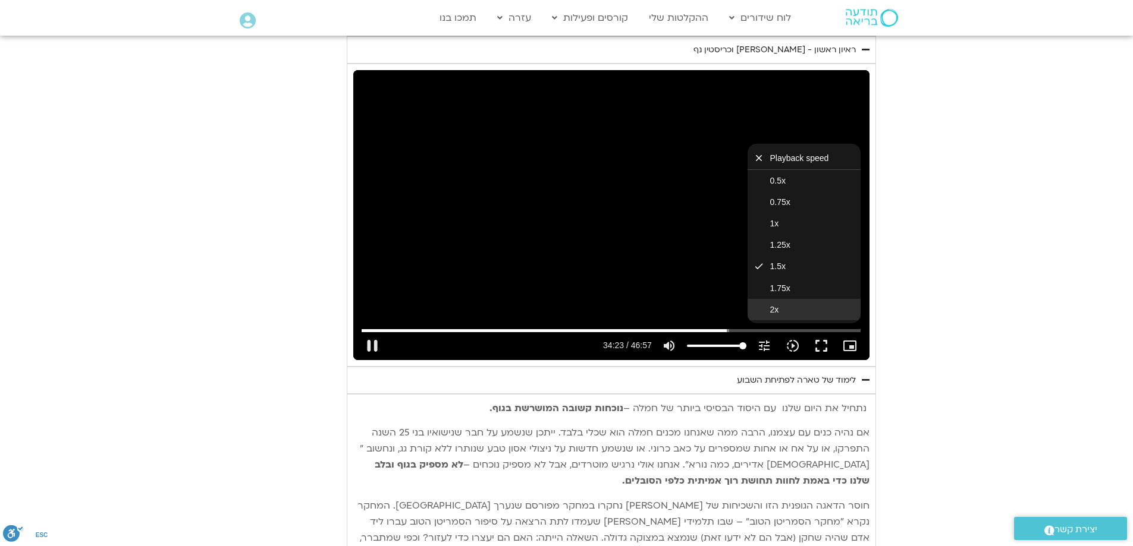
click at [790, 299] on button "2x" at bounding box center [803, 309] width 113 height 21
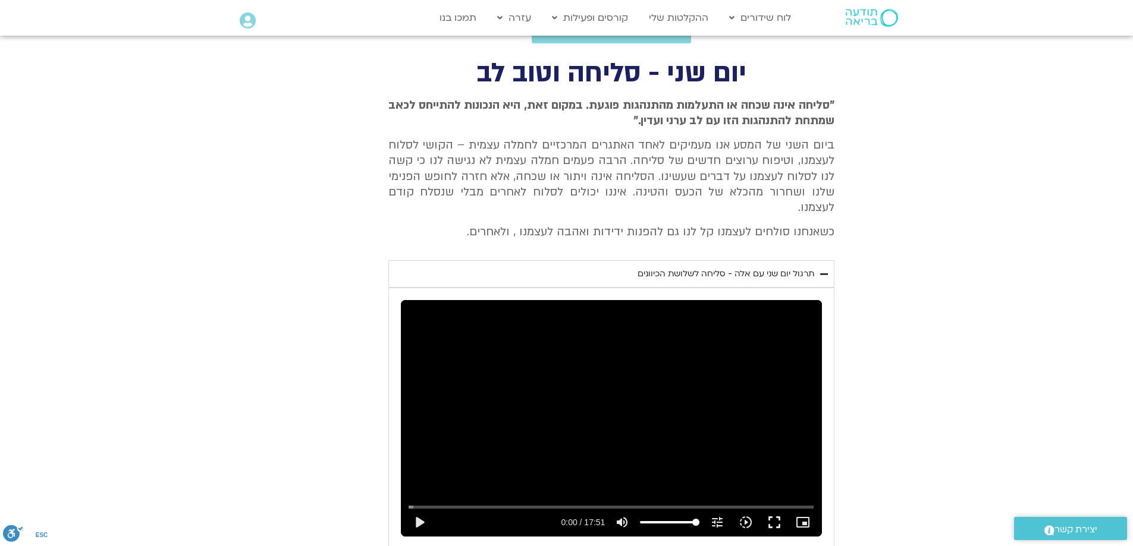
scroll to position [438, 0]
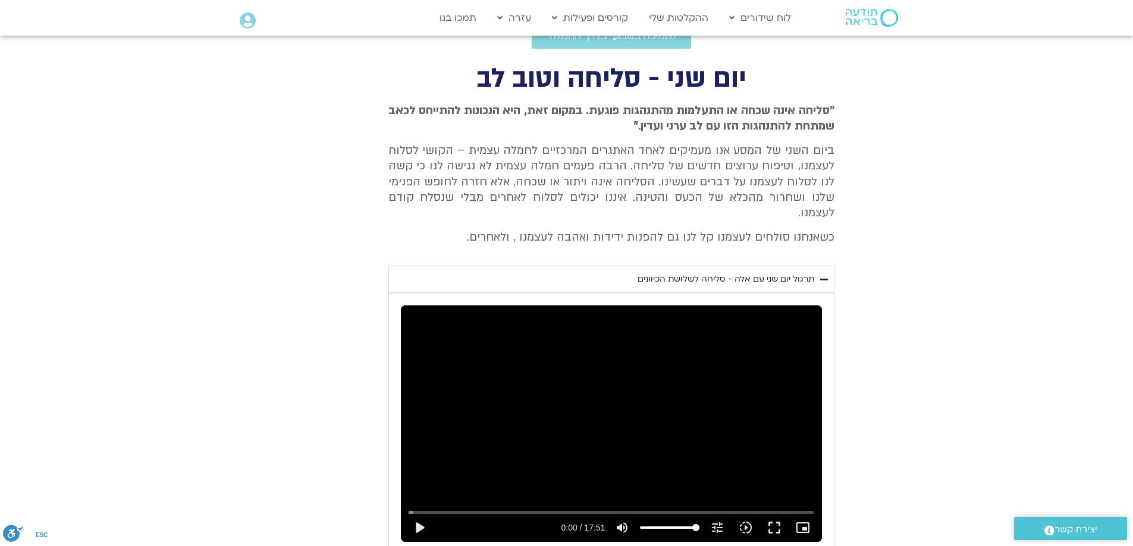
click at [757, 272] on div "תרגול יום שני עם אלה - סליחה לשלושת הכיוונים" at bounding box center [725, 279] width 177 height 14
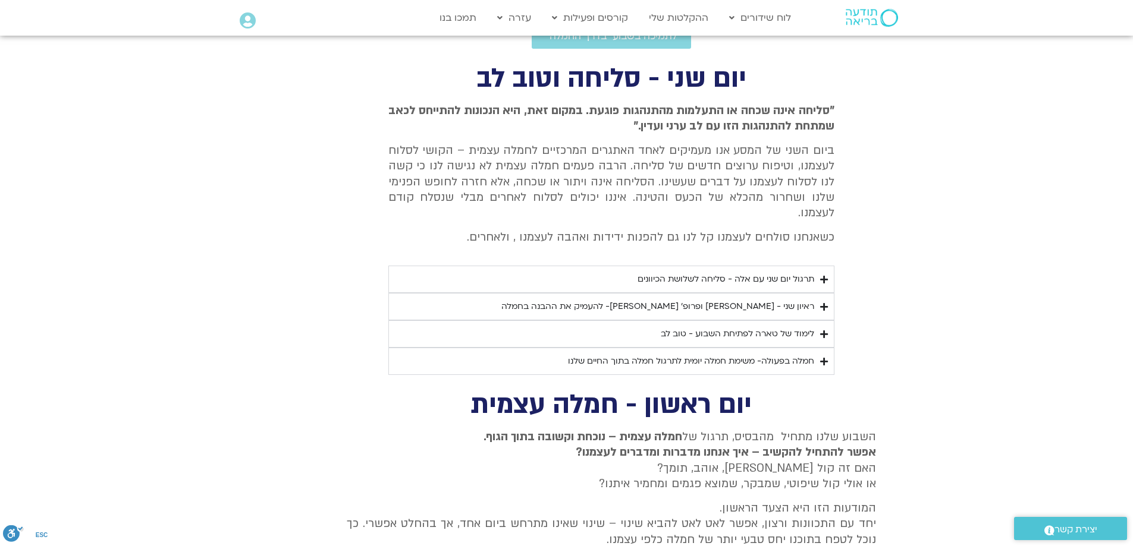
click at [763, 272] on div "תרגול יום שני עם אלה - סליחה לשלושת הכיוונים" at bounding box center [725, 279] width 177 height 14
click at [652, 272] on div "תרגול יום שני עם אלה - סליחה לשלושת הכיוונים" at bounding box center [725, 279] width 177 height 14
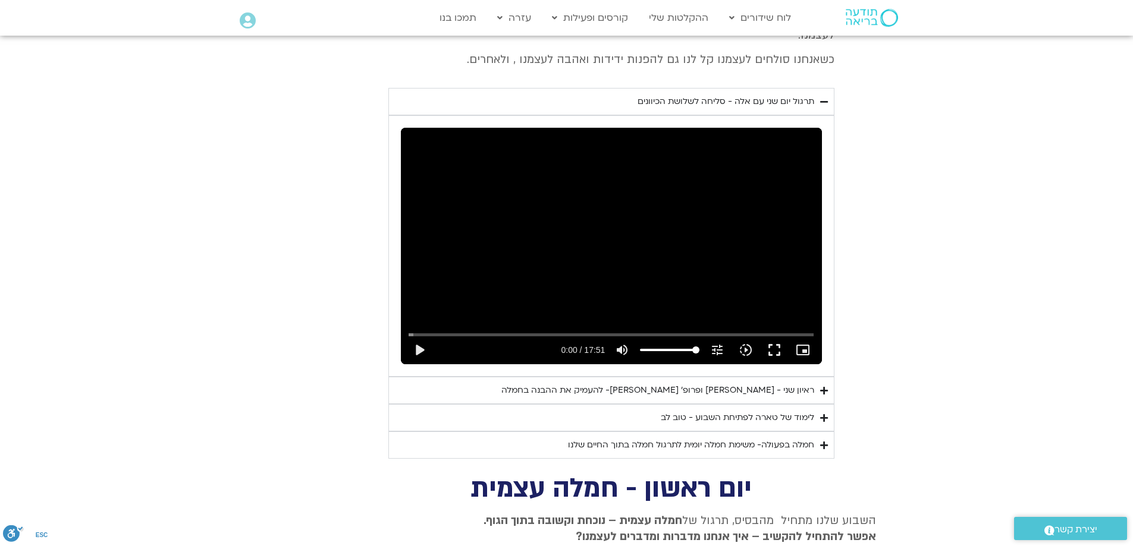
scroll to position [616, 0]
click at [804, 383] on div "ראיון שני - [PERSON_NAME] ופרופ׳ [PERSON_NAME]- להעמיק את ההבנה בחמלה" at bounding box center [657, 390] width 313 height 14
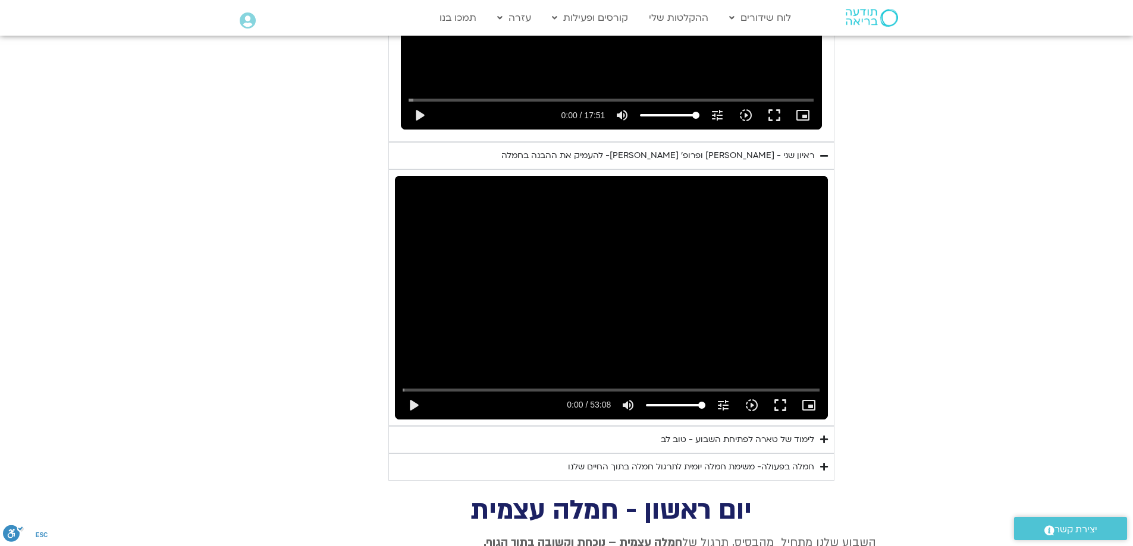
scroll to position [854, 0]
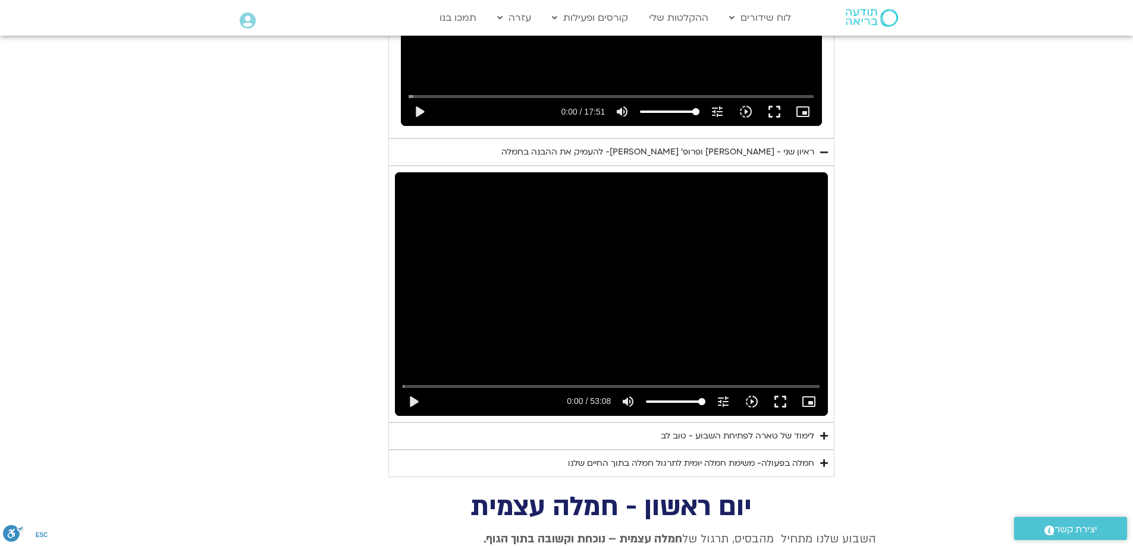
click at [802, 429] on div "לימוד של טארה לפתיחת השבוע - טוב לב" at bounding box center [737, 436] width 153 height 14
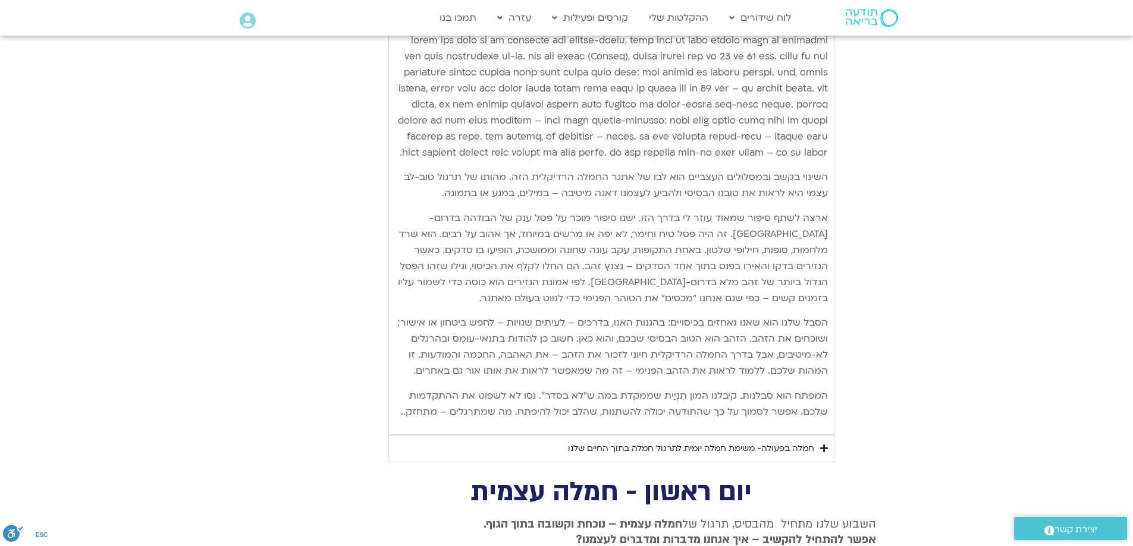
scroll to position [1448, 0]
click at [790, 445] on div "חמלה בפעולה- משימת חמלה יומית לתרגול חמלה בתוך החיים שלנו" at bounding box center [691, 448] width 246 height 14
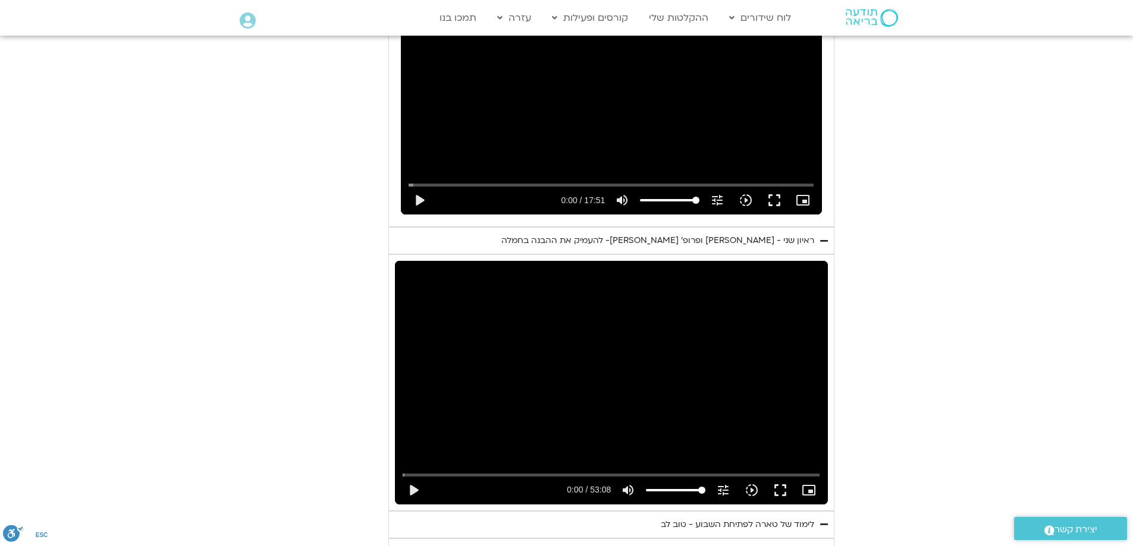
scroll to position [735, 0]
